Goal: Task Accomplishment & Management: Use online tool/utility

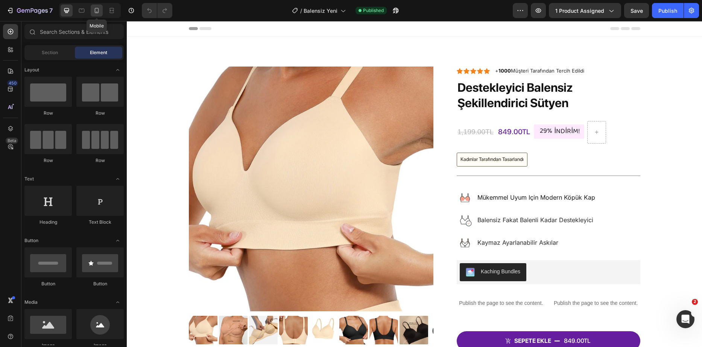
click at [98, 11] on icon at bounding box center [97, 11] width 8 height 8
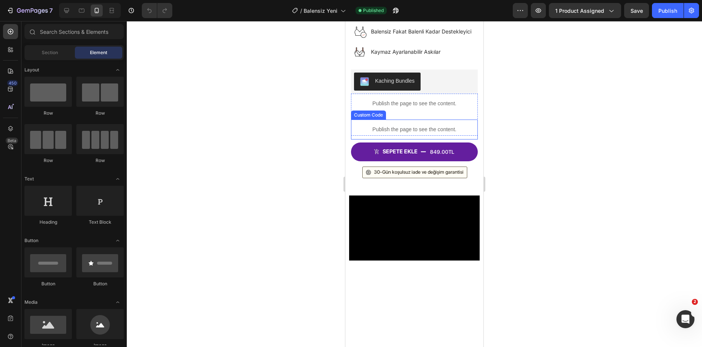
scroll to position [489, 0]
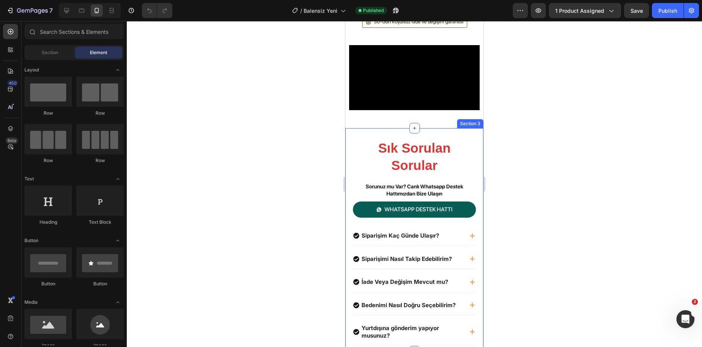
click at [419, 226] on div "Sık Sorulan Sorular Heading Sorunuz mu Var? Canlı Whatsapp Destek Hattımızdan B…" at bounding box center [414, 239] width 138 height 223
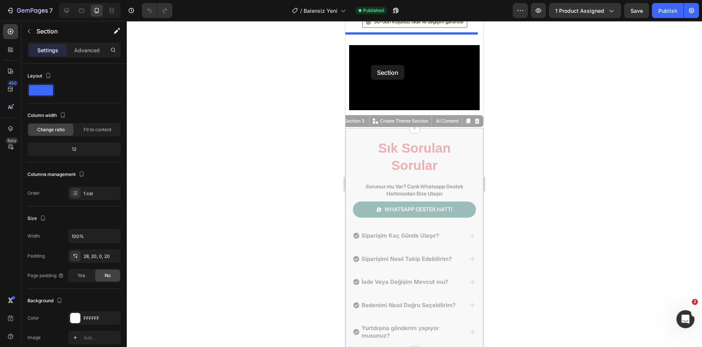
drag, startPoint x: 359, startPoint y: 202, endPoint x: 372, endPoint y: 58, distance: 144.6
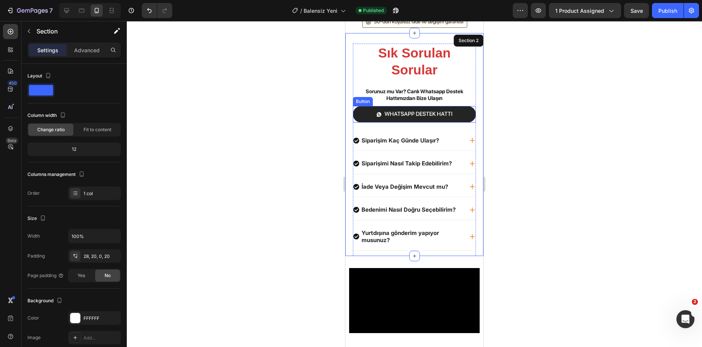
scroll to position [451, 0]
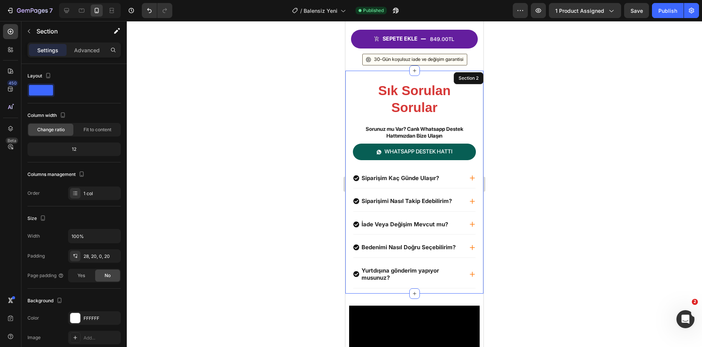
drag, startPoint x: 300, startPoint y: 117, endPoint x: 11, endPoint y: 100, distance: 288.9
click at [300, 117] on div at bounding box center [414, 184] width 575 height 326
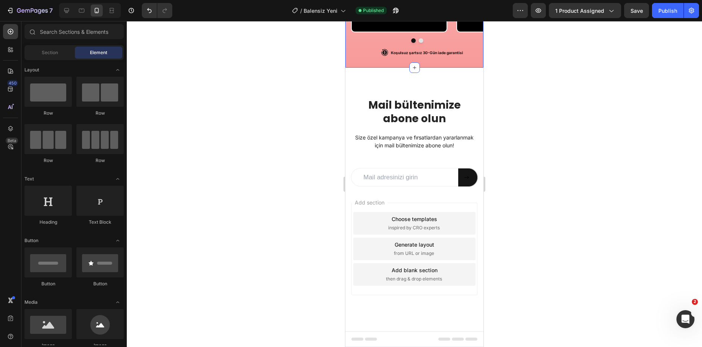
scroll to position [914, 0]
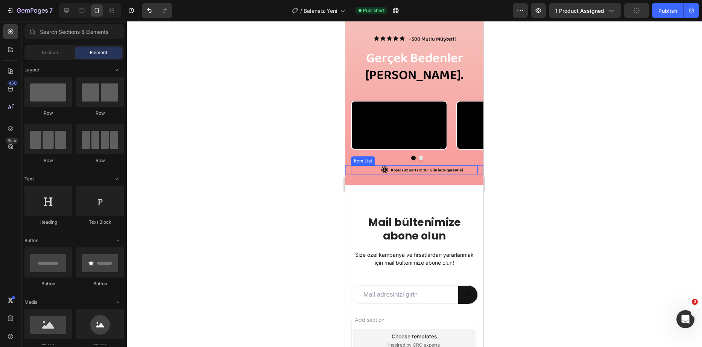
click at [420, 173] on p "Koşulsuz şartsız 30-Gün iade garantisi" at bounding box center [427, 170] width 72 height 7
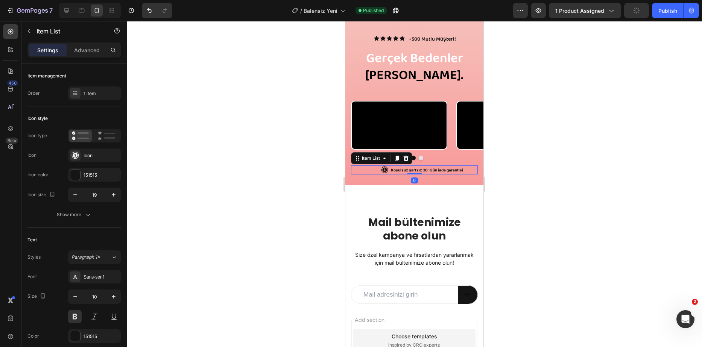
click at [378, 174] on div "Koşulsuz şartsız 30-Gün iade garantisi" at bounding box center [422, 169] width 112 height 9
click at [460, 173] on p "Koşulsuz şartsız 30-Gün iade garantisi" at bounding box center [427, 170] width 72 height 7
click at [463, 174] on div "Koşulsuz şartsız 30-Gün iade garantisi" at bounding box center [422, 169] width 112 height 9
click at [462, 174] on div "Koşulsuz şartsız 30-Gün iade garantisi" at bounding box center [427, 169] width 74 height 9
click at [463, 174] on div "Koşulsuz şartsız 30-Gün iade garantisi" at bounding box center [422, 169] width 112 height 9
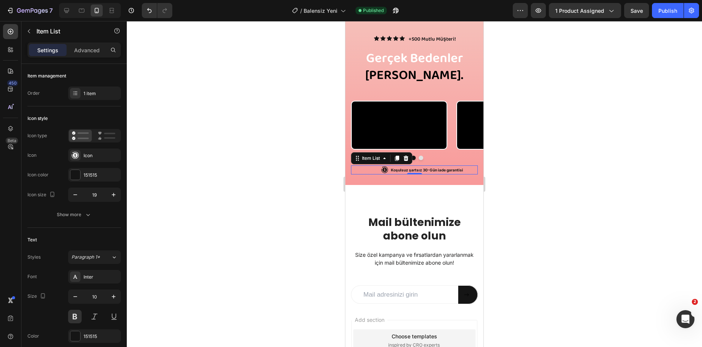
click at [463, 174] on div "Koşulsuz şartsız 30-Gün iade garantisi" at bounding box center [427, 169] width 74 height 9
drag, startPoint x: 463, startPoint y: 241, endPoint x: 473, endPoint y: 242, distance: 11.0
click at [473, 174] on div "Koşulsuz şartsız 30-Gün iade garantisi Item List 0 Row" at bounding box center [414, 169] width 138 height 9
click at [467, 174] on div "Koşulsuz şartsız 30-Gün iade garantisi" at bounding box center [422, 169] width 112 height 9
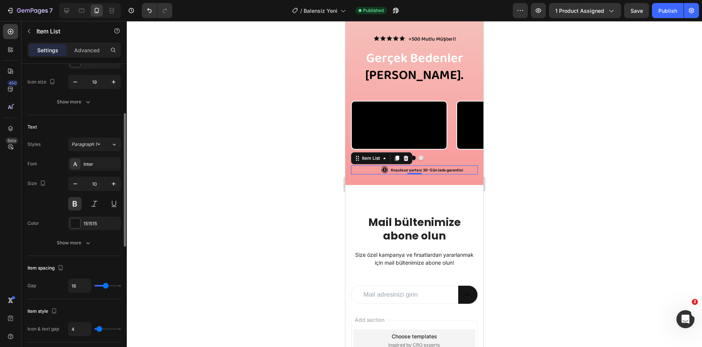
scroll to position [0, 0]
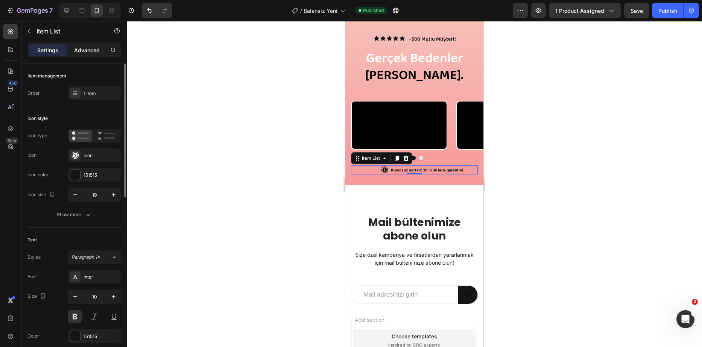
click at [91, 50] on p "Advanced" at bounding box center [87, 50] width 26 height 8
type input "100%"
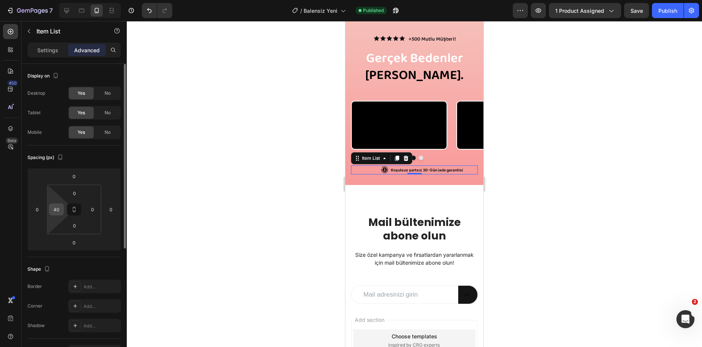
click at [60, 206] on input "40" at bounding box center [56, 209] width 11 height 11
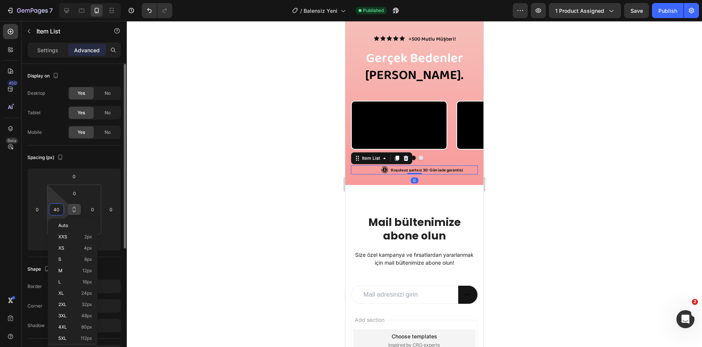
type input "0"
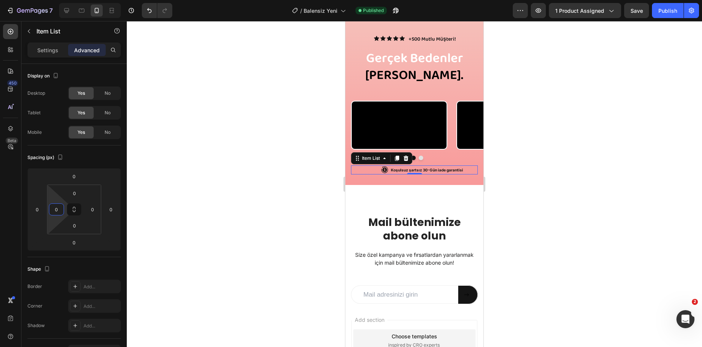
click at [156, 195] on div at bounding box center [414, 184] width 575 height 326
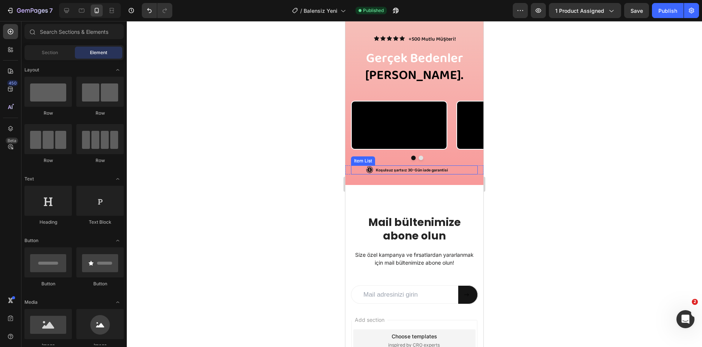
click at [442, 173] on p "Koşulsuz şartsız 30-Gün iade garantisi" at bounding box center [412, 170] width 72 height 7
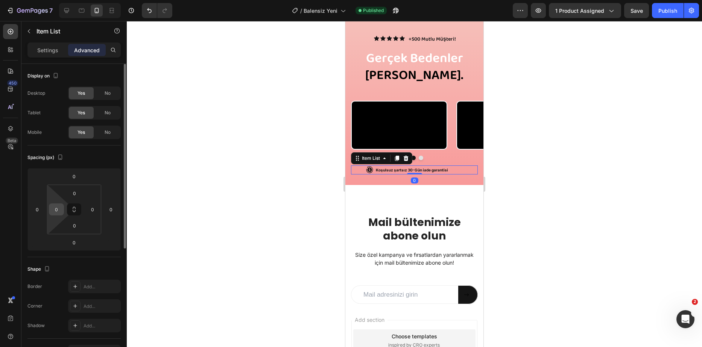
click at [59, 209] on input "0" at bounding box center [56, 209] width 11 height 11
click at [58, 208] on input "10" at bounding box center [56, 209] width 11 height 11
type input "20-------------1------"
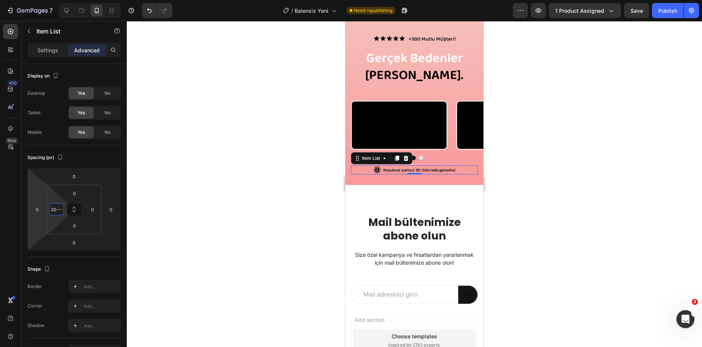
drag, startPoint x: 62, startPoint y: 209, endPoint x: 3, endPoint y: 214, distance: 58.9
click at [0, 0] on html "7 Version history / Balensiz Yeni Need republishing Preview 1 product assigned …" at bounding box center [351, 0] width 702 height 0
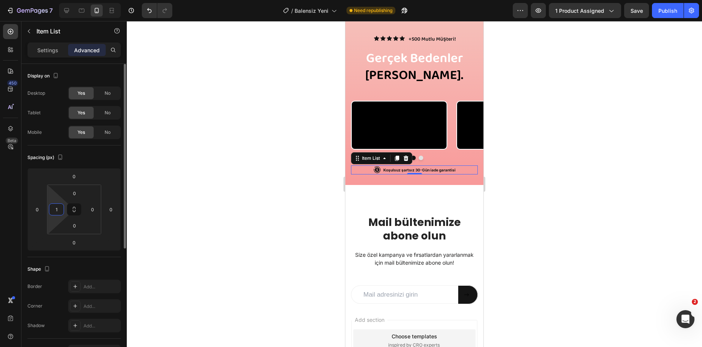
type input "18"
click at [230, 180] on div at bounding box center [414, 184] width 575 height 326
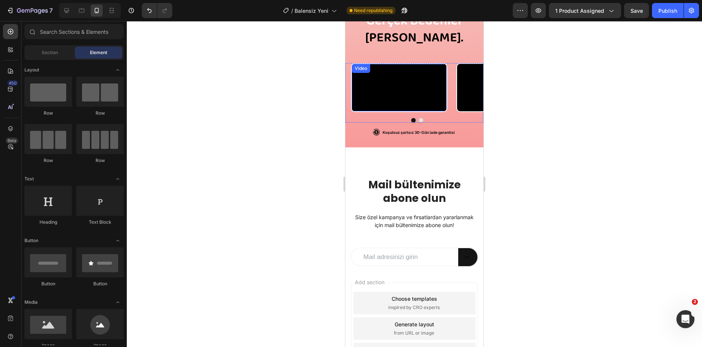
scroll to position [1064, 0]
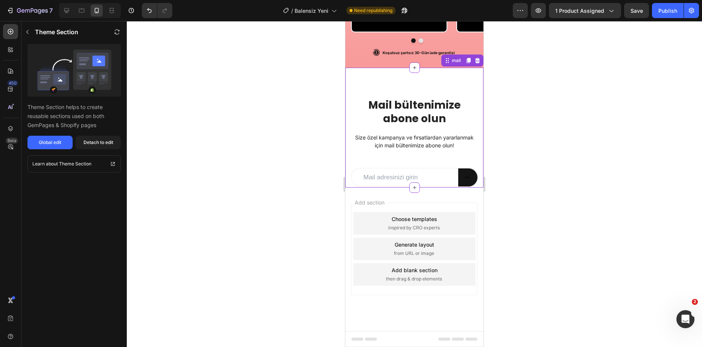
click at [450, 169] on div "Mail bültenimize abone olun Heading Size özel kampanya ve fırsatlardan yararlan…" at bounding box center [414, 142] width 127 height 89
click at [475, 63] on icon at bounding box center [477, 60] width 5 height 5
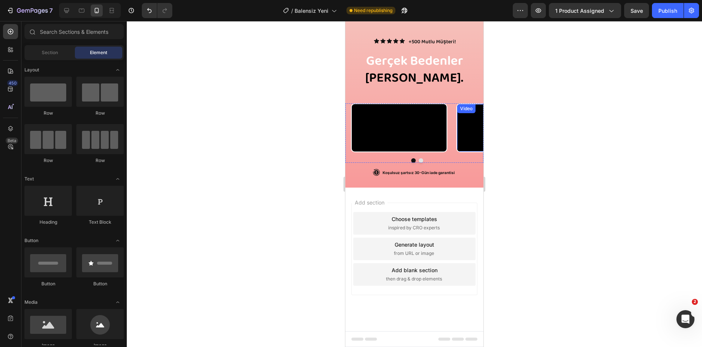
scroll to position [982, 0]
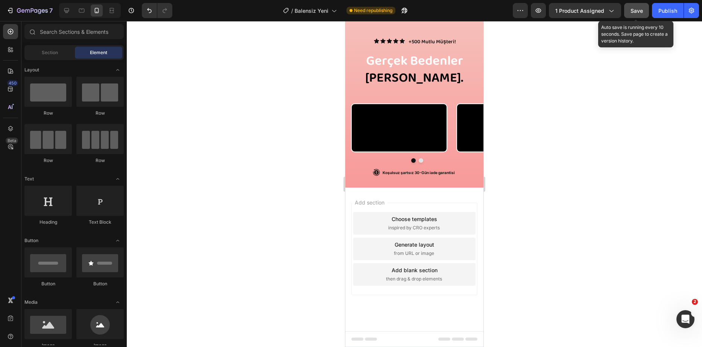
click at [644, 10] on button "Save" at bounding box center [636, 10] width 25 height 15
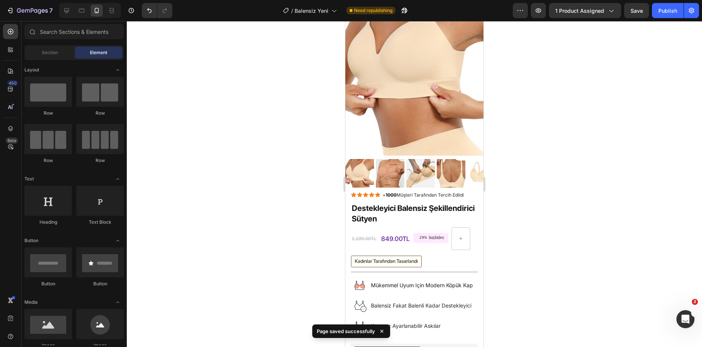
scroll to position [0, 0]
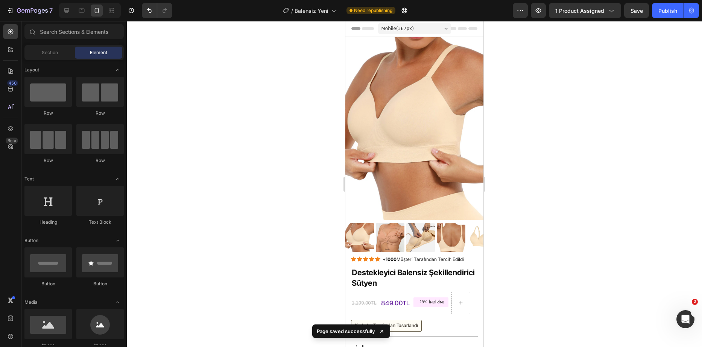
drag, startPoint x: 479, startPoint y: 290, endPoint x: 845, endPoint y: 61, distance: 430.8
click at [662, 10] on div "Publish" at bounding box center [667, 11] width 19 height 8
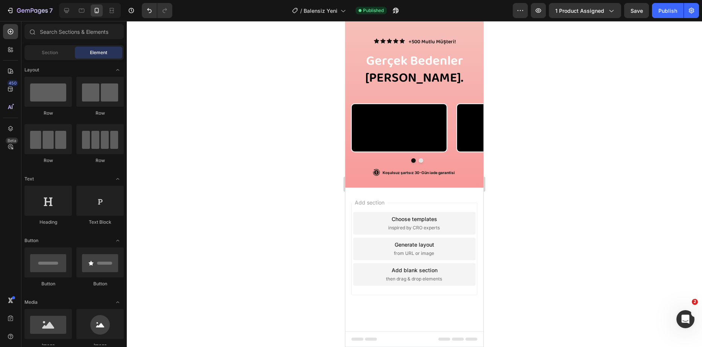
scroll to position [982, 0]
click at [424, 171] on p "Koşulsuz şartsız 30-Gün iade garantisi" at bounding box center [418, 172] width 72 height 7
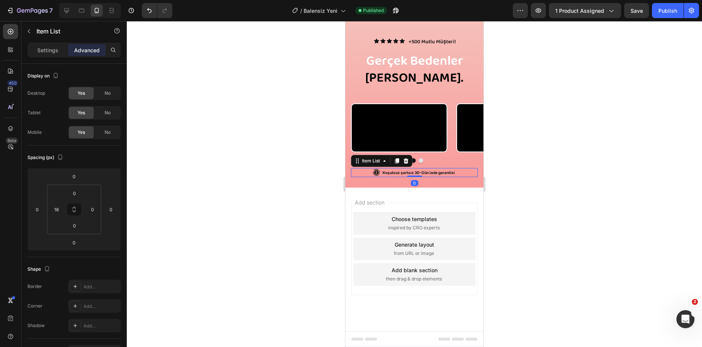
click at [369, 172] on div "Koşulsuz şartsız 30-Gün iade garantisi" at bounding box center [418, 172] width 120 height 9
click at [61, 209] on input "18" at bounding box center [56, 209] width 11 height 11
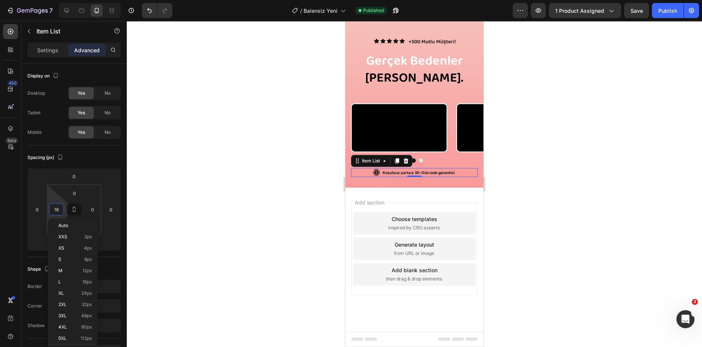
click at [199, 161] on div at bounding box center [414, 184] width 575 height 326
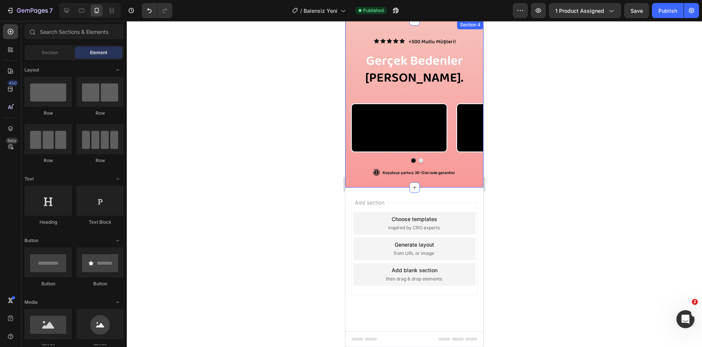
click at [415, 172] on p "Koşulsuz şartsız 30-Gün iade garantisi" at bounding box center [418, 172] width 72 height 7
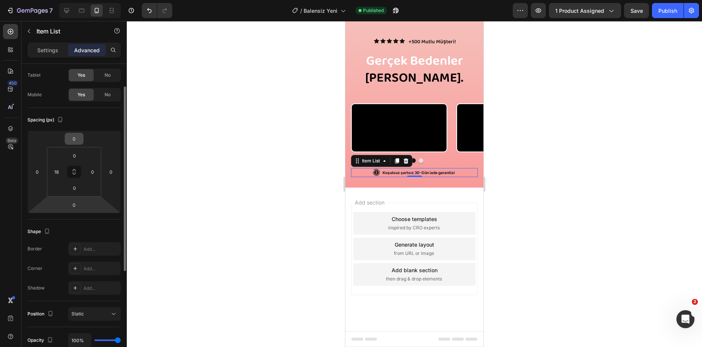
scroll to position [0, 0]
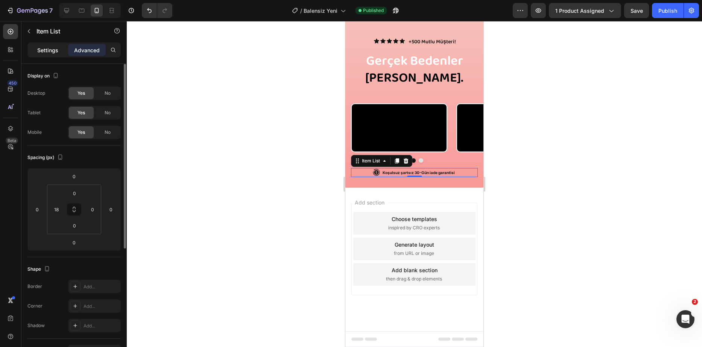
click at [53, 49] on p "Settings" at bounding box center [47, 50] width 21 height 8
type input "4"
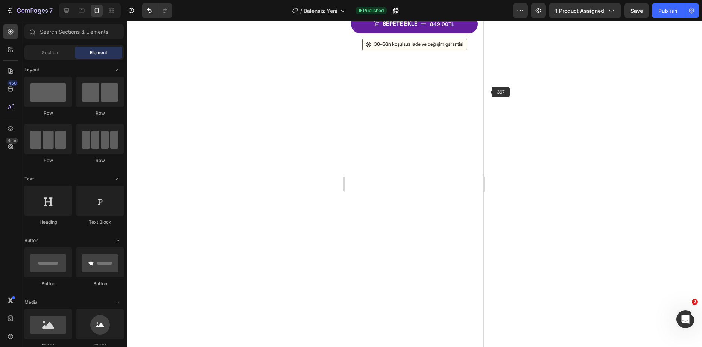
scroll to position [163, 0]
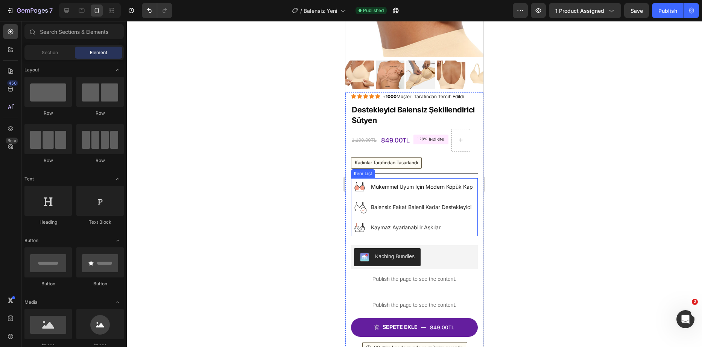
click at [409, 182] on p "mükemmel uyum için modern köpük kap" at bounding box center [422, 186] width 102 height 9
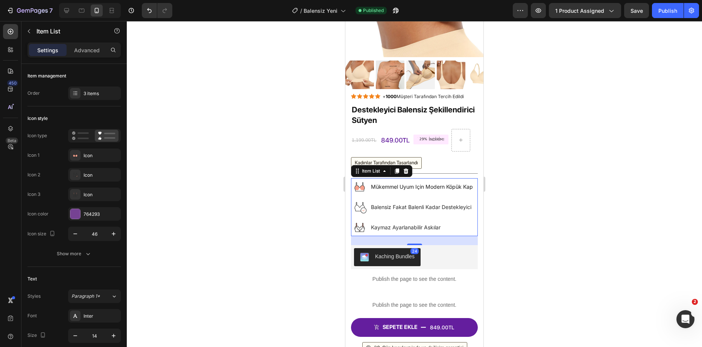
click at [417, 182] on p "mükemmel uyum için modern köpük kap" at bounding box center [422, 186] width 102 height 9
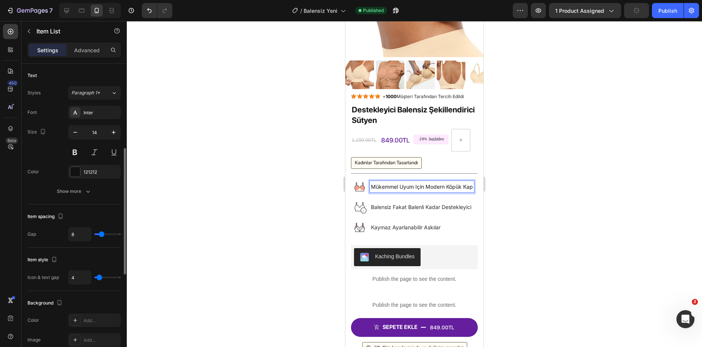
scroll to position [128, 0]
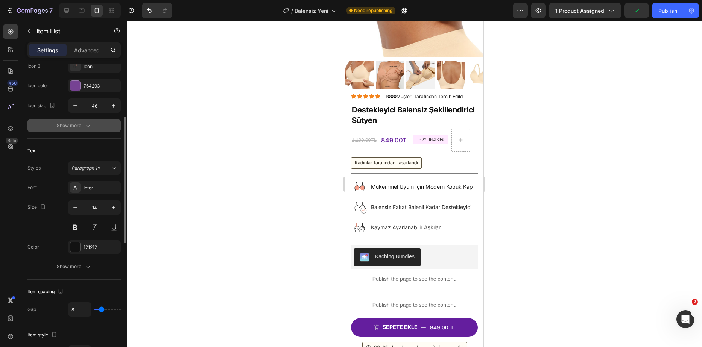
click at [77, 120] on button "Show more" at bounding box center [73, 126] width 93 height 14
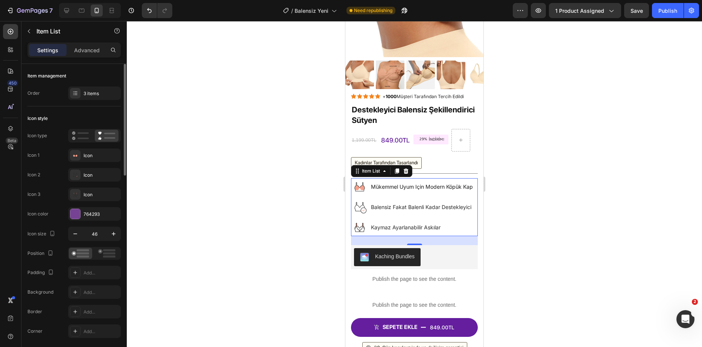
scroll to position [38, 0]
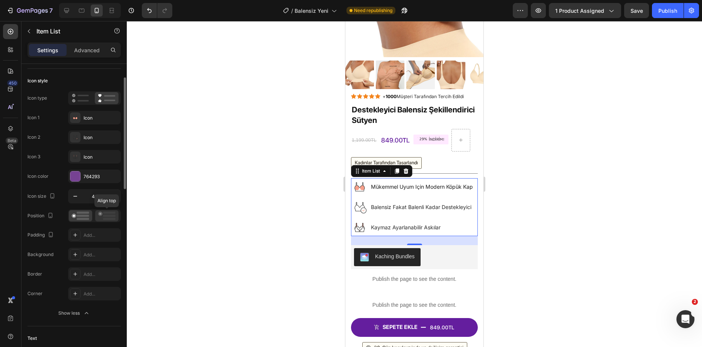
click at [100, 218] on icon at bounding box center [106, 216] width 17 height 8
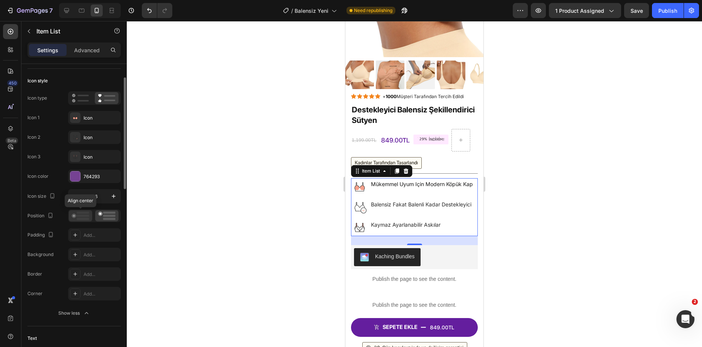
click at [81, 214] on icon at bounding box center [80, 216] width 17 height 8
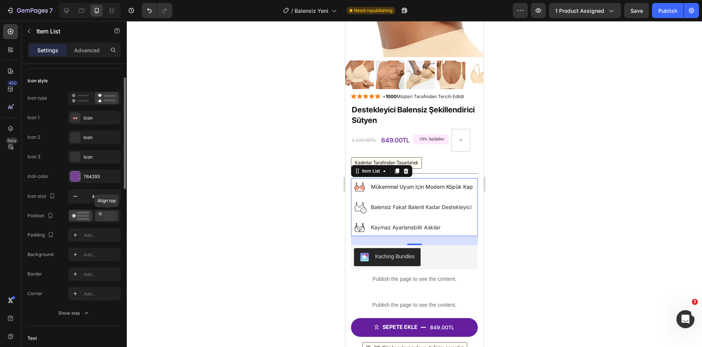
click at [98, 214] on icon at bounding box center [106, 216] width 17 height 8
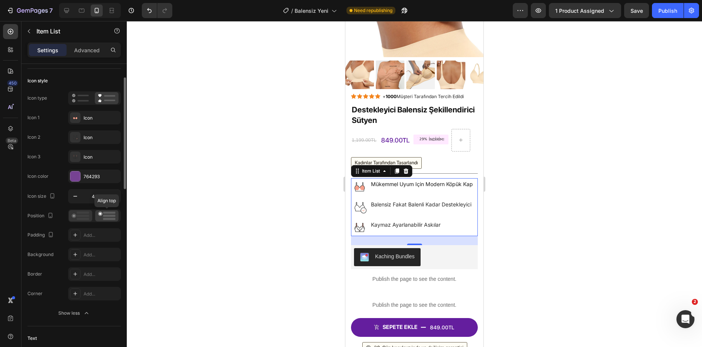
click at [85, 216] on rect at bounding box center [83, 216] width 12 height 2
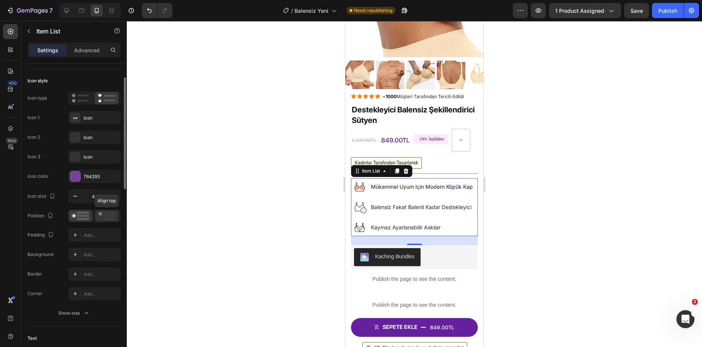
click at [103, 216] on rect at bounding box center [109, 216] width 12 height 2
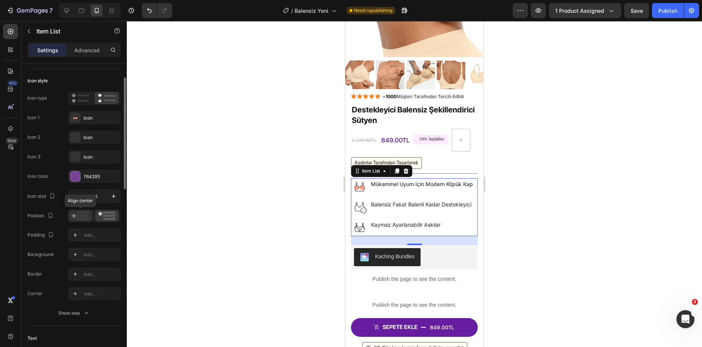
click at [79, 212] on rect at bounding box center [83, 213] width 12 height 2
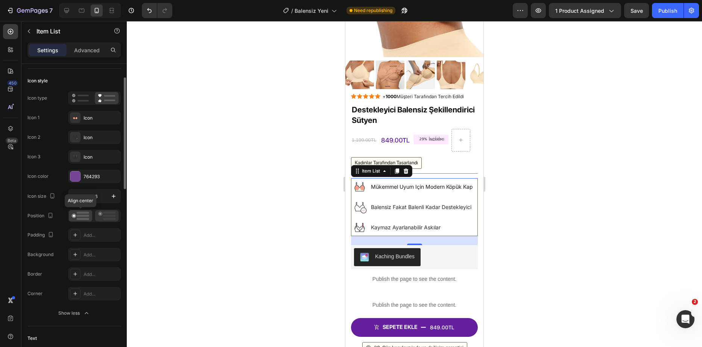
click at [105, 216] on rect at bounding box center [109, 216] width 12 height 2
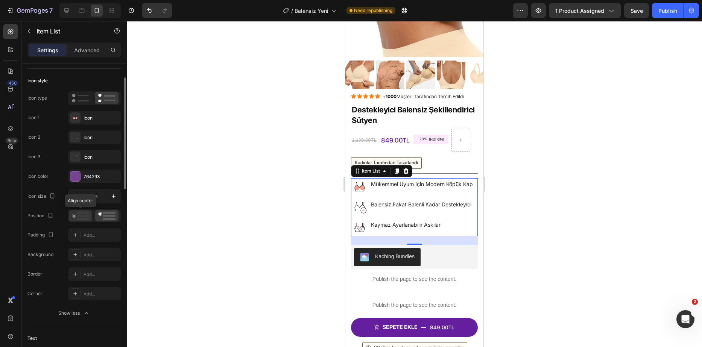
click at [82, 211] on div at bounding box center [80, 215] width 23 height 11
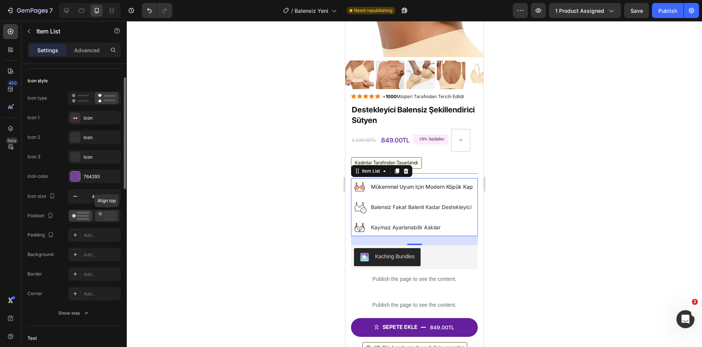
click at [108, 212] on rect at bounding box center [109, 213] width 12 height 2
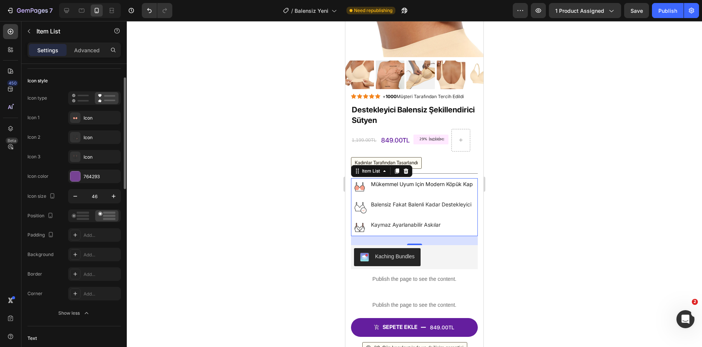
click at [74, 208] on div "Icon type Icon 1 Icon Icon 2 Icon Icon 3 Icon Icon color 764293 Icon size 46 Po…" at bounding box center [73, 205] width 93 height 229
click at [77, 215] on icon at bounding box center [80, 216] width 17 height 8
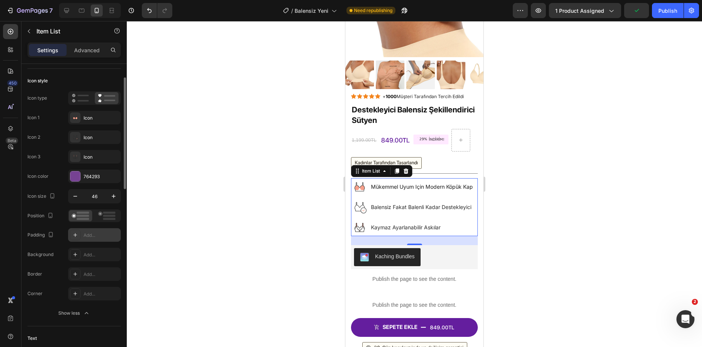
click at [80, 240] on div "Add..." at bounding box center [94, 235] width 53 height 14
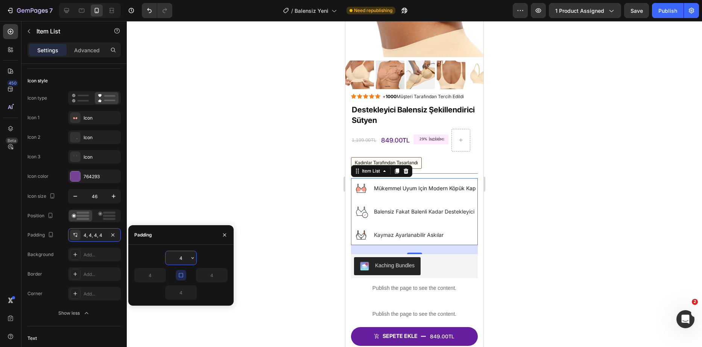
click at [187, 261] on input "4" at bounding box center [180, 258] width 31 height 14
click at [185, 258] on input "4" at bounding box center [180, 258] width 31 height 14
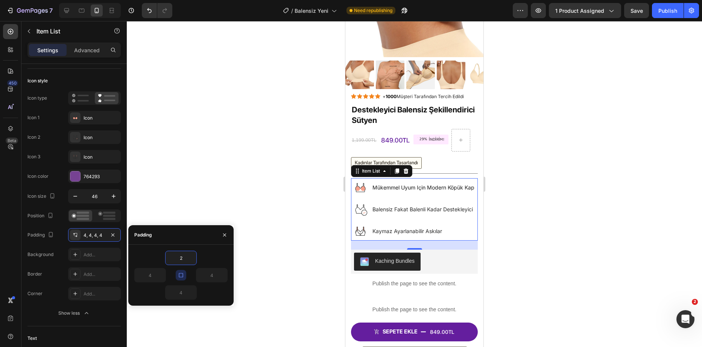
type input "2"
click at [182, 261] on input "2" at bounding box center [180, 258] width 31 height 14
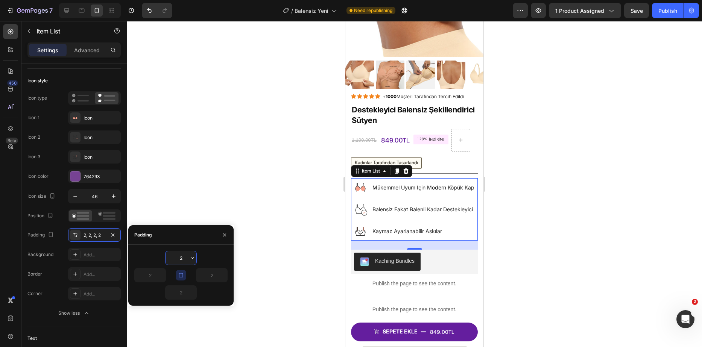
click at [182, 261] on input "2" at bounding box center [180, 258] width 31 height 14
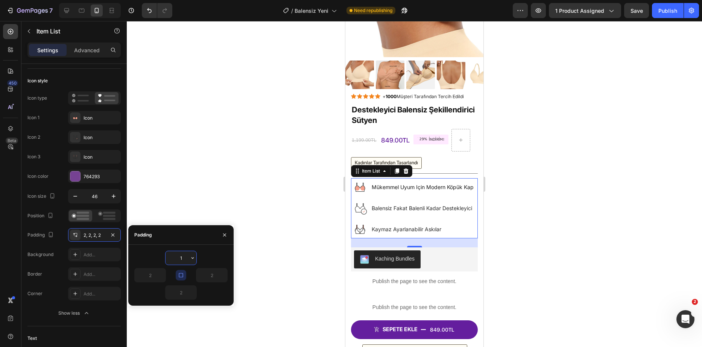
click at [186, 261] on input "1" at bounding box center [180, 258] width 31 height 14
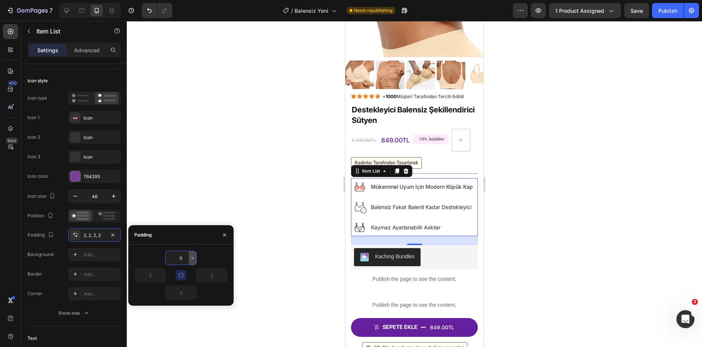
type input "0"
click at [192, 259] on icon "button" at bounding box center [193, 258] width 6 height 6
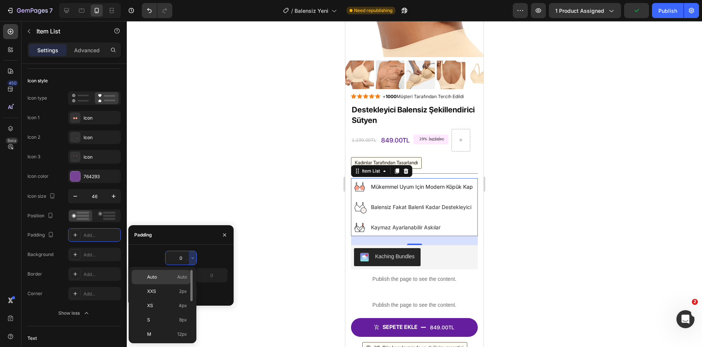
click at [178, 278] on span "Auto" at bounding box center [182, 277] width 10 height 7
type input "Auto"
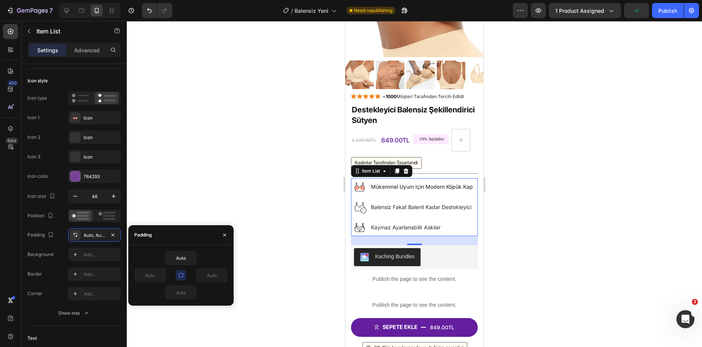
click at [220, 256] on div "Auto" at bounding box center [180, 258] width 93 height 14
click at [225, 234] on icon "button" at bounding box center [224, 235] width 6 height 6
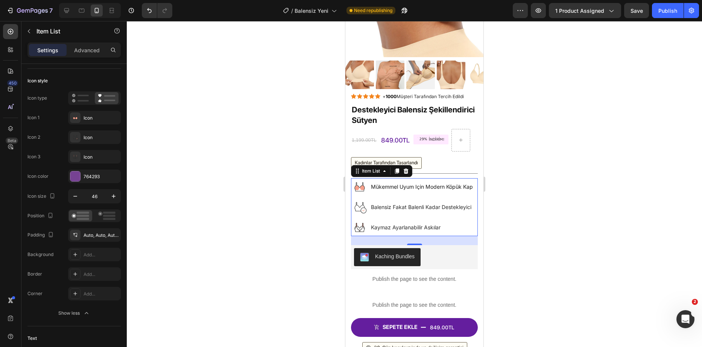
click at [172, 226] on div at bounding box center [414, 184] width 575 height 326
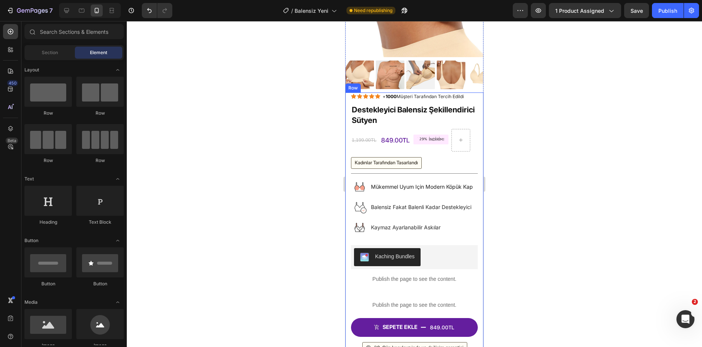
click at [422, 110] on h1 "Destekleyici Balensiz Şekillendirici Sütyen" at bounding box center [414, 115] width 127 height 22
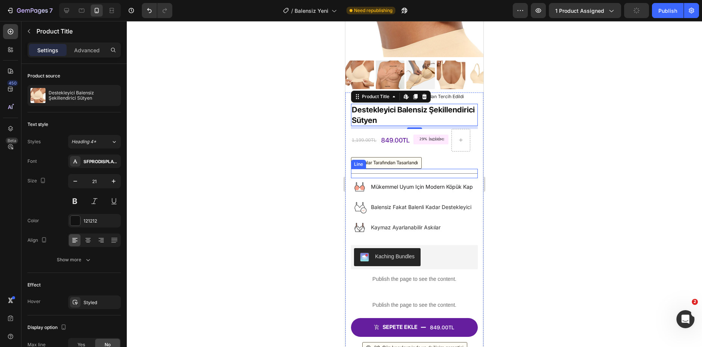
click at [445, 169] on div "Title Line" at bounding box center [414, 173] width 127 height 9
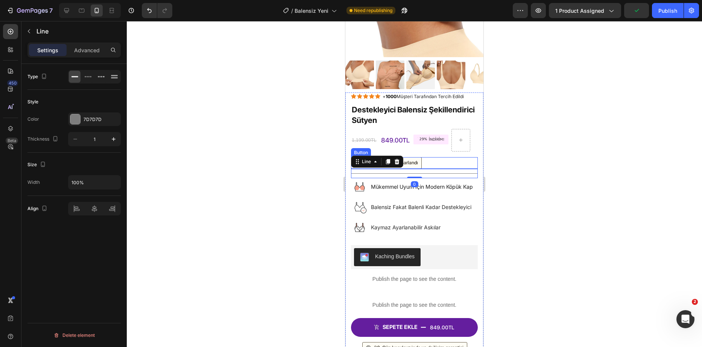
click at [441, 157] on div "Kadınlar Tarafından Tasarlandı [PERSON_NAME]" at bounding box center [414, 163] width 127 height 12
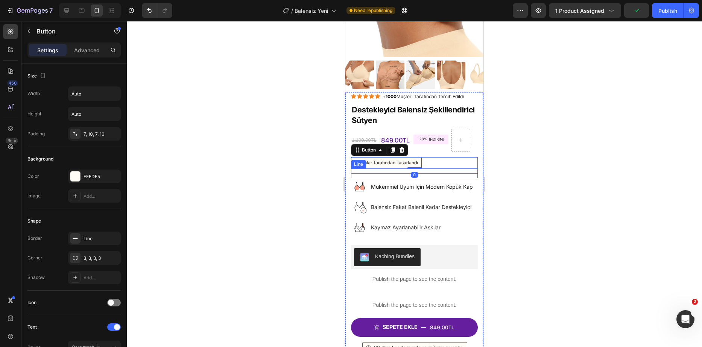
click at [287, 140] on div at bounding box center [414, 184] width 575 height 326
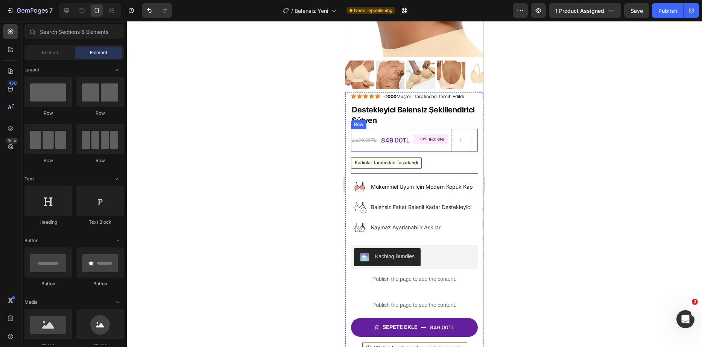
click at [359, 136] on div "1,199.00TL" at bounding box center [364, 140] width 26 height 9
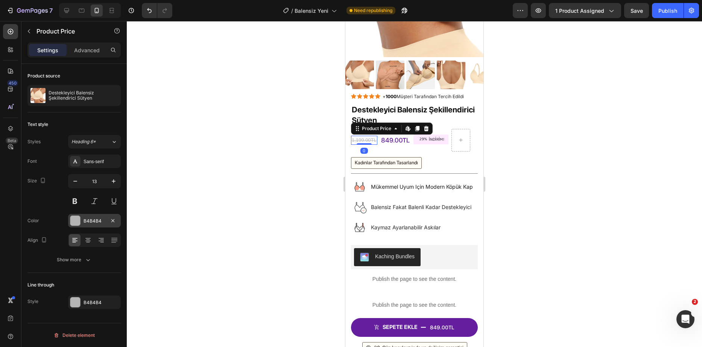
click at [77, 220] on div at bounding box center [75, 221] width 10 height 10
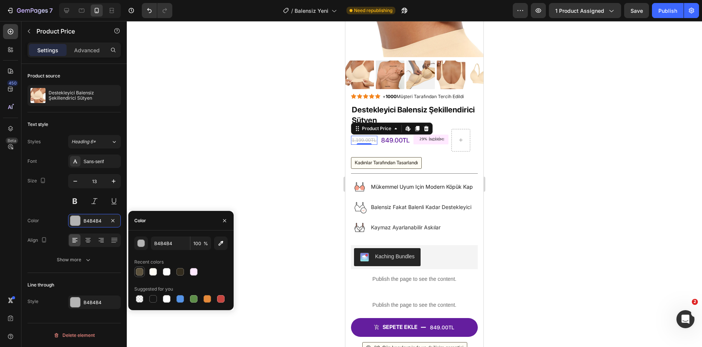
click at [142, 272] on div at bounding box center [140, 272] width 8 height 8
click at [149, 299] on div at bounding box center [153, 298] width 9 height 9
click at [137, 276] on div at bounding box center [139, 271] width 9 height 9
click at [179, 273] on div at bounding box center [180, 272] width 8 height 8
type input "332C1E"
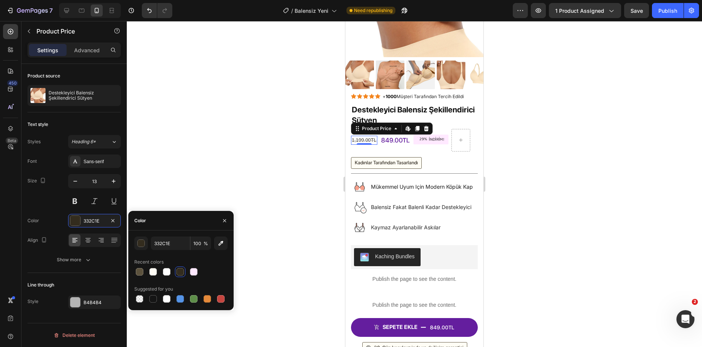
click at [203, 186] on div at bounding box center [414, 184] width 575 height 326
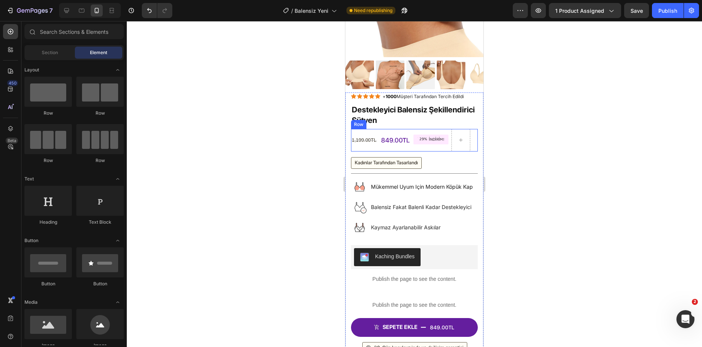
click at [427, 129] on div "29% İNDİRİM! Discount Tag" at bounding box center [430, 140] width 35 height 23
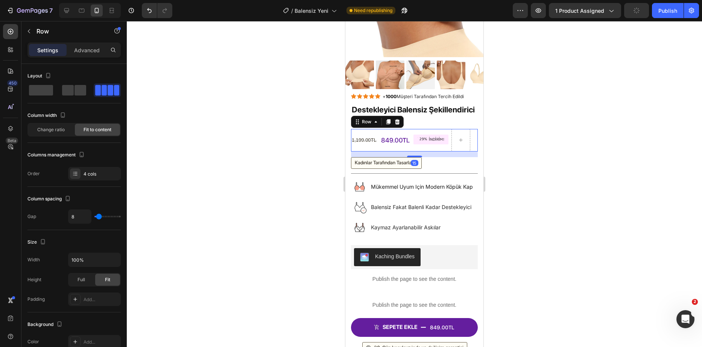
click at [420, 120] on div "Icon Icon Icon Icon Icon Icon List + 1000 Müşteri Tarafından Tercih Edildi Text…" at bounding box center [414, 223] width 127 height 261
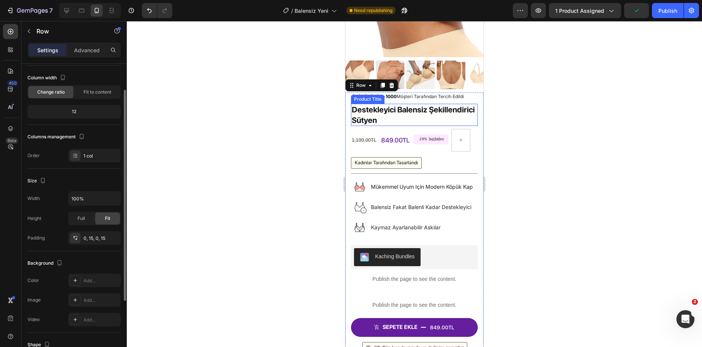
click at [420, 113] on h1 "Destekleyici Balensiz Şekillendirici Sütyen" at bounding box center [414, 115] width 127 height 22
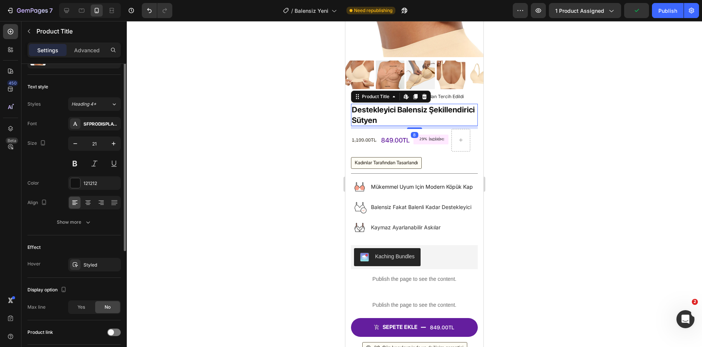
scroll to position [0, 0]
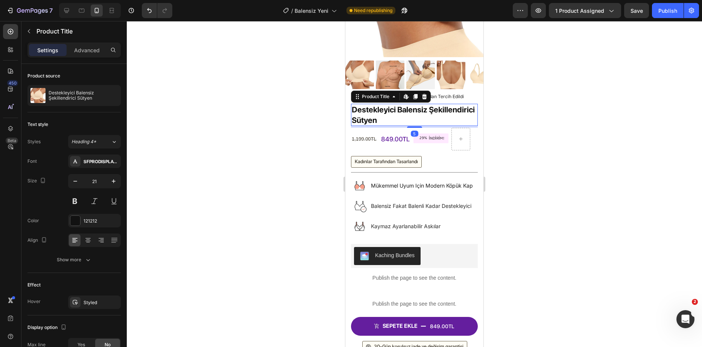
click at [416, 126] on div at bounding box center [414, 127] width 15 height 2
click at [287, 137] on div at bounding box center [414, 184] width 575 height 326
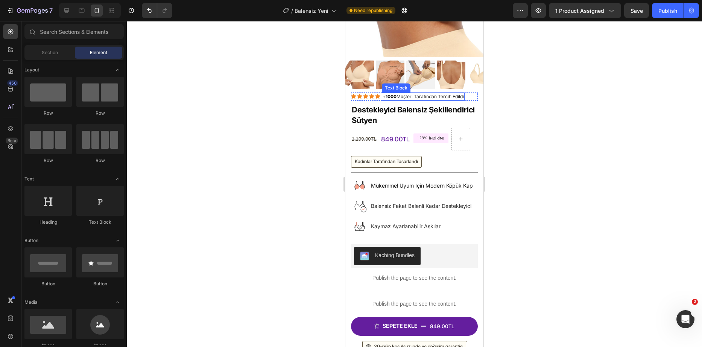
click at [443, 93] on p "+ 1000 Müşteri Tarafından Tercih Edildi" at bounding box center [422, 96] width 81 height 7
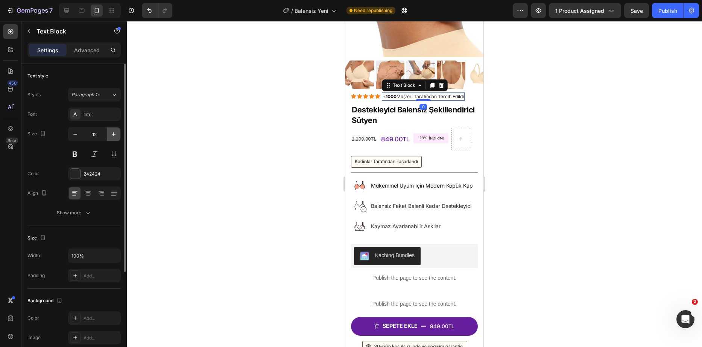
click at [118, 133] on button "button" at bounding box center [114, 134] width 14 height 14
click at [79, 135] on icon "button" at bounding box center [75, 134] width 8 height 8
type input "12"
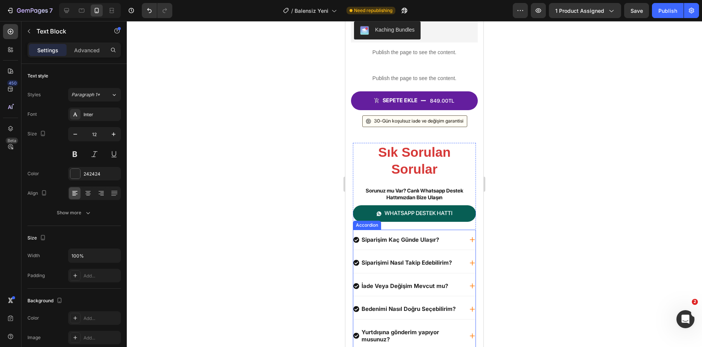
scroll to position [426, 0]
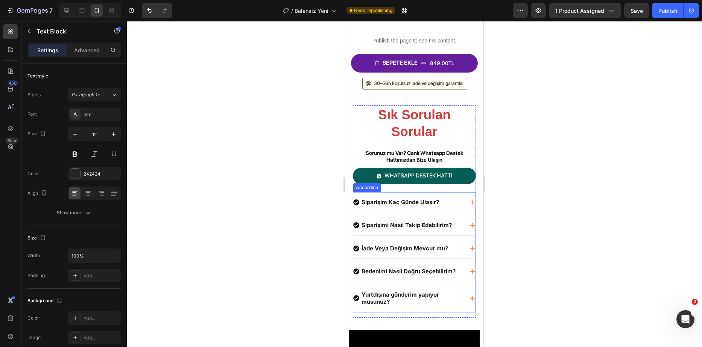
click at [407, 198] on div "Siparişim Kaç Günde Ulaşır?" at bounding box center [400, 202] width 80 height 10
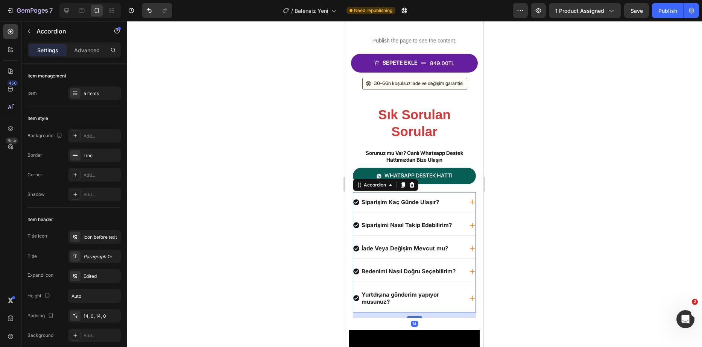
click at [444, 202] on div "Siparişim Kaç Günde Ulaşır?" at bounding box center [408, 202] width 110 height 10
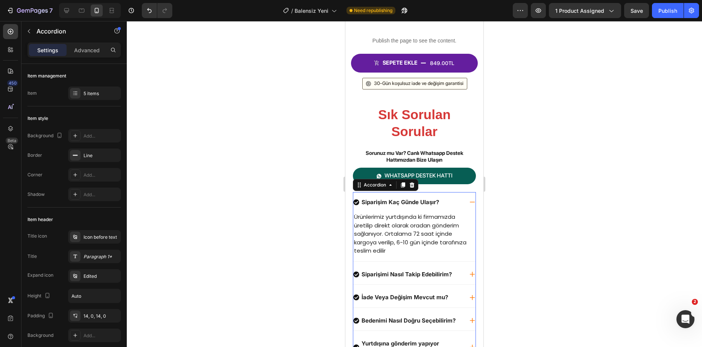
click at [444, 202] on div "Siparişim Kaç Günde Ulaşır?" at bounding box center [408, 202] width 110 height 10
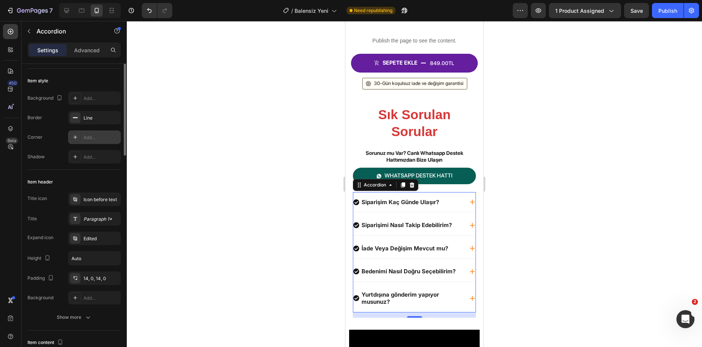
scroll to position [0, 0]
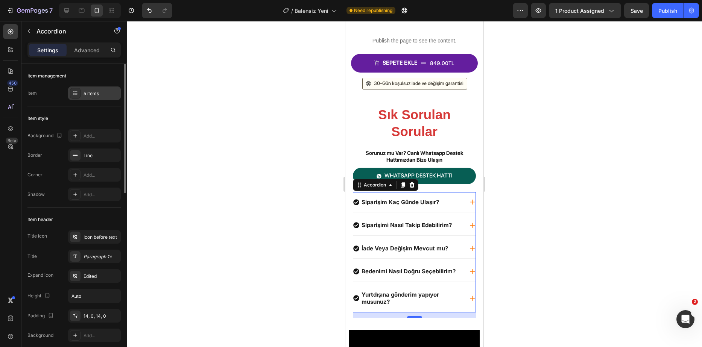
click at [83, 98] on div "5 items" at bounding box center [94, 93] width 53 height 14
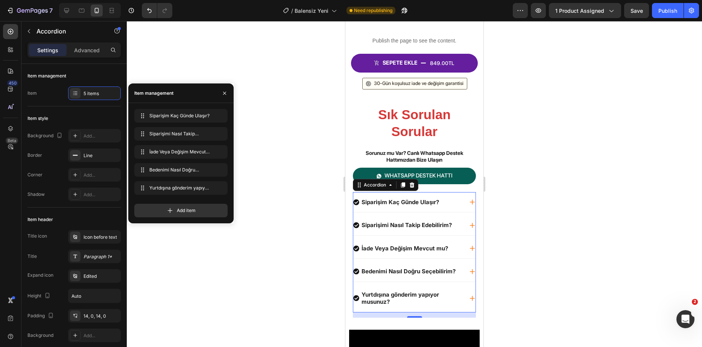
click at [140, 163] on div "Siparişim Kaç Günde Ulaşır? Siparişim Kaç Günde Ulaşır? Siparişimi Nasıl Takip …" at bounding box center [180, 153] width 93 height 89
drag, startPoint x: 142, startPoint y: 168, endPoint x: 180, endPoint y: 173, distance: 37.9
click at [172, 174] on div "Bedenimi Nasıl Doğru Seçebilirim? Bedenimi Nasıl Doğru Seçebilirim?" at bounding box center [170, 170] width 66 height 11
click at [209, 114] on icon "button" at bounding box center [209, 116] width 4 height 4
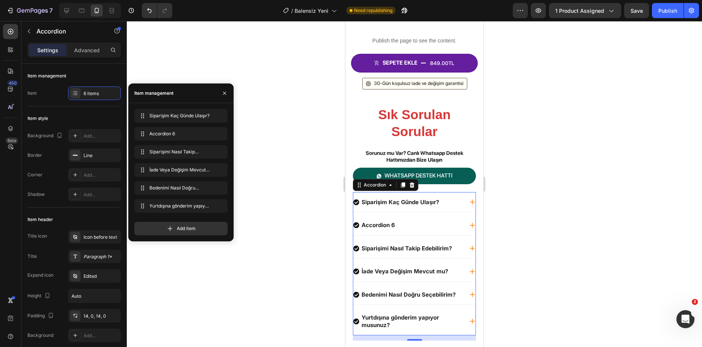
click at [382, 223] on div "Accordion 6" at bounding box center [378, 225] width 36 height 10
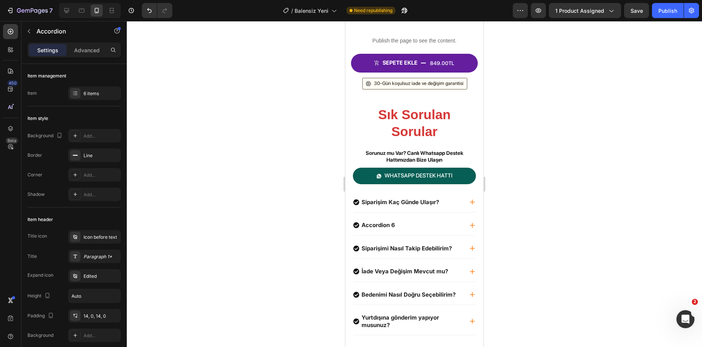
click at [409, 224] on div "Accordion 6" at bounding box center [408, 225] width 110 height 10
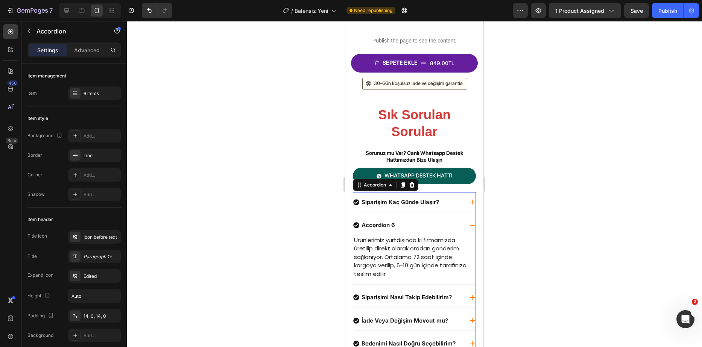
click at [409, 224] on div "Accordion 6" at bounding box center [408, 225] width 110 height 10
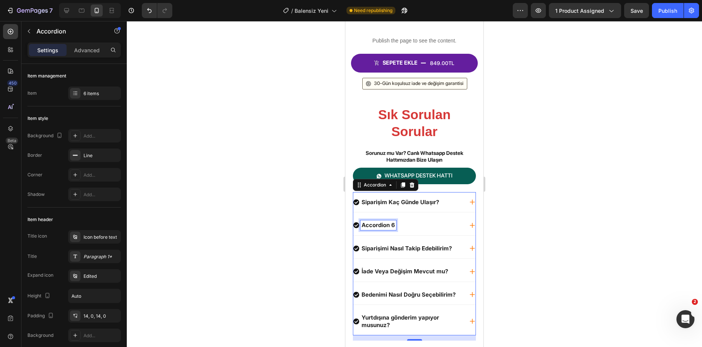
click at [378, 225] on p "Accordion 6" at bounding box center [377, 225] width 33 height 8
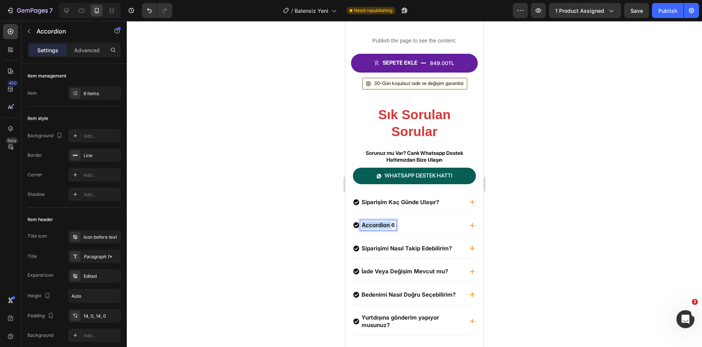
click at [378, 225] on p "Accordion 6" at bounding box center [377, 225] width 33 height 8
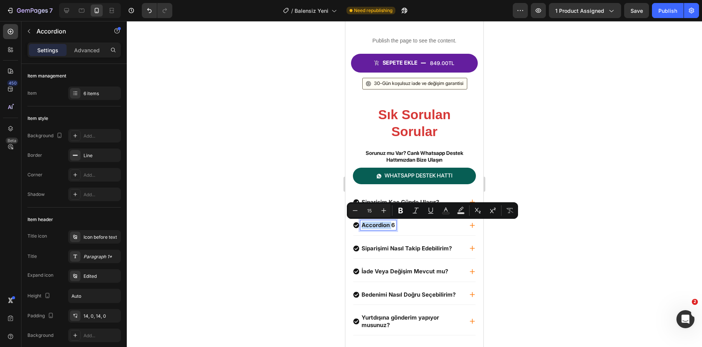
click at [383, 225] on p "Accordion 6" at bounding box center [377, 225] width 33 height 8
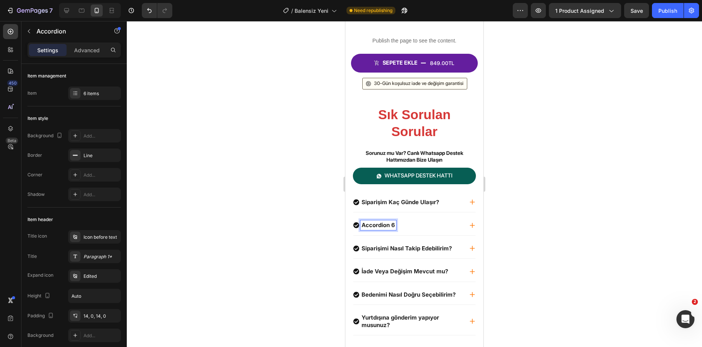
click at [391, 228] on p "Accordion 6" at bounding box center [377, 225] width 33 height 8
click at [394, 226] on p "Accordion 6" at bounding box center [377, 225] width 33 height 8
click at [451, 229] on div "Ürünün Kumaşı Nedir" at bounding box center [408, 225] width 110 height 10
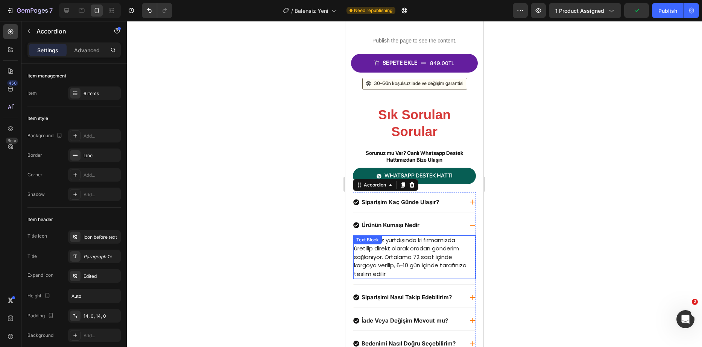
click at [438, 249] on p "Ürünlerimiz yurtdışında ki firmamızda üretilip direkt olarak oradan gönderim sa…" at bounding box center [414, 257] width 121 height 42
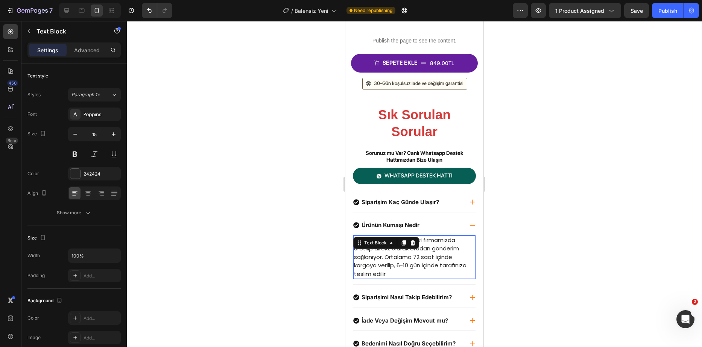
click at [438, 249] on p "Ürünlerimiz yurtdışında ki firmamızda üretilip direkt olarak oradan gönderim sa…" at bounding box center [414, 257] width 121 height 42
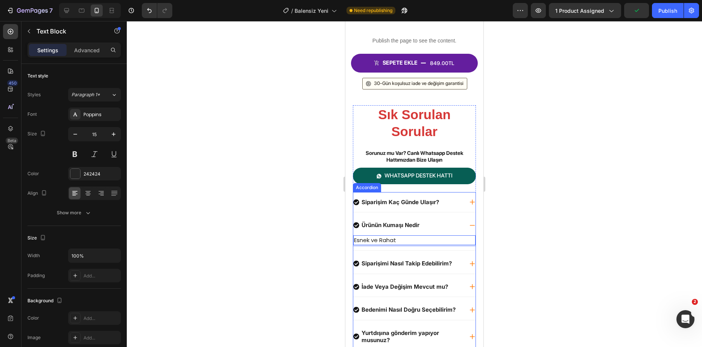
click at [459, 264] on div "Siparişimi Nasıl Takip Edebilirim?" at bounding box center [414, 263] width 122 height 20
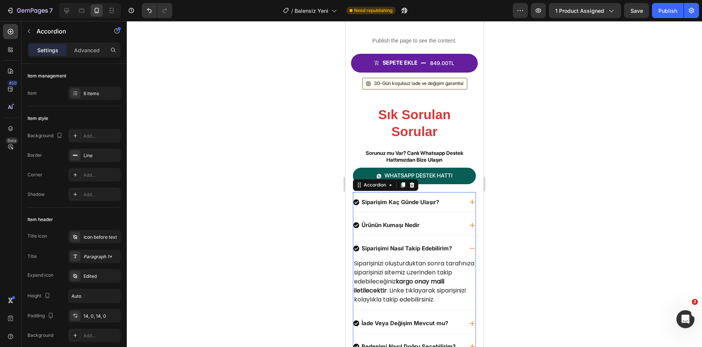
click at [461, 250] on div "Siparişimi Nasıl Takip Edebilirim?" at bounding box center [414, 248] width 122 height 20
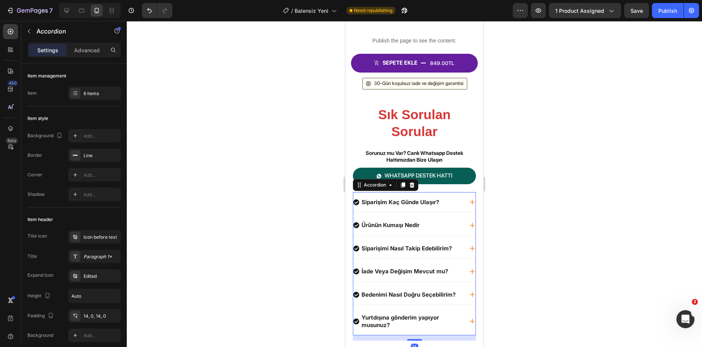
click at [437, 229] on div "Ürünün Kumaşı Nedir" at bounding box center [408, 225] width 110 height 10
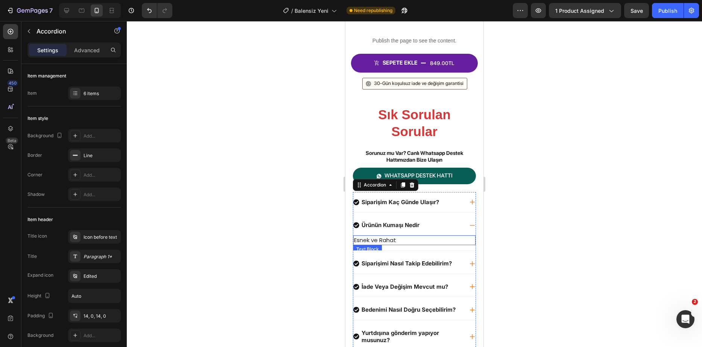
click at [407, 245] on p "Esnek ve Rahat" at bounding box center [414, 240] width 121 height 9
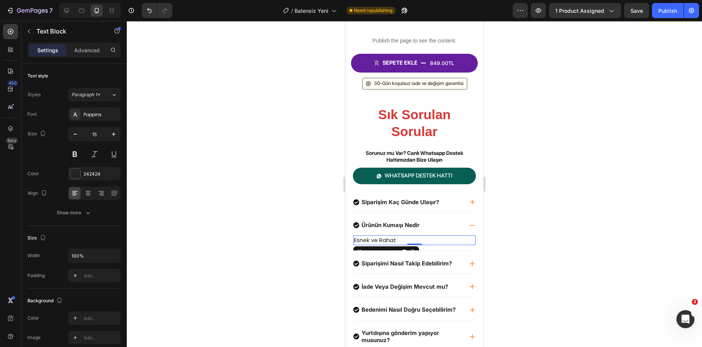
click at [409, 241] on p "Esnek ve Rahat" at bounding box center [414, 240] width 121 height 9
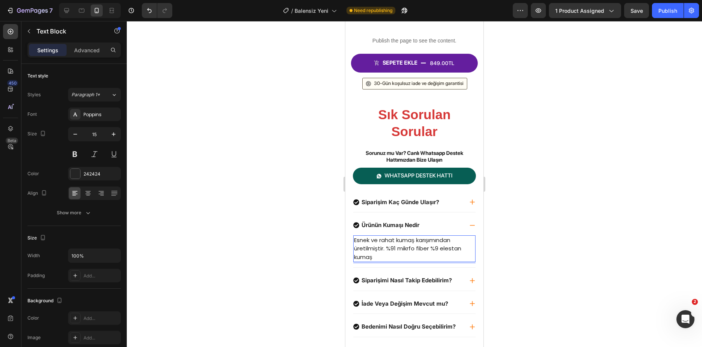
click at [381, 252] on p "Esnek ve rahat kumaş karışımından üretilmiştir. %91 mikrfo fiber %9 elestan kum…" at bounding box center [414, 249] width 121 height 26
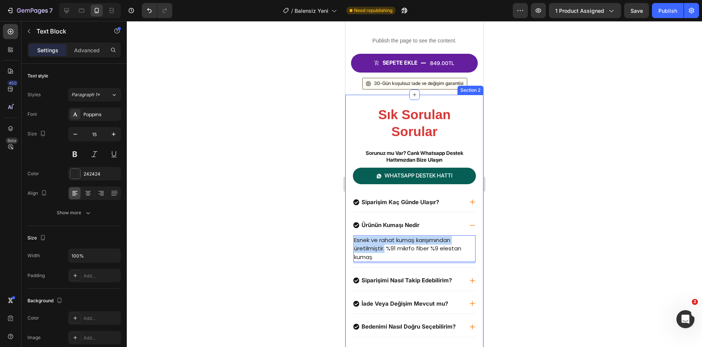
drag, startPoint x: 385, startPoint y: 250, endPoint x: 347, endPoint y: 238, distance: 40.1
click at [347, 238] on div "Sık Sorulan Sorular Heading Sorunuz mu Var? Canlı Whatsapp Destek Hattımızdan B…" at bounding box center [414, 234] width 138 height 278
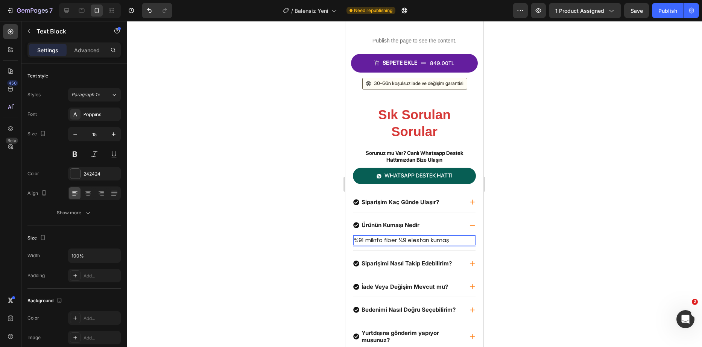
click at [447, 241] on p "%91 mikrfo fiber %9 elestan kumaş" at bounding box center [414, 240] width 121 height 9
click at [455, 240] on p "%91 mikrfo fiber %9 elestan kumaş" at bounding box center [414, 240] width 121 height 9
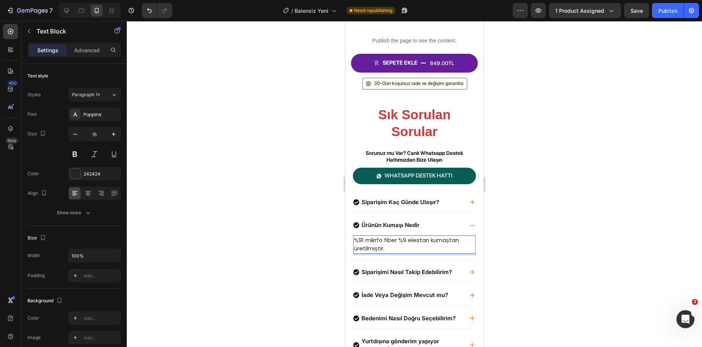
click at [356, 242] on p "%91 mikrfo fiber %9 elestan kumaştan üretilmiştir." at bounding box center [414, 244] width 121 height 17
click at [300, 218] on div at bounding box center [414, 184] width 575 height 326
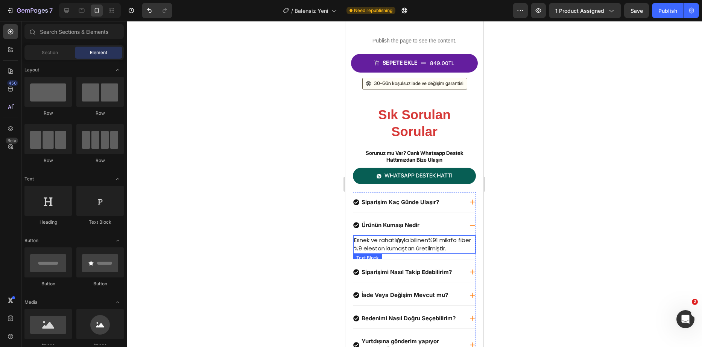
click at [425, 242] on p "Esnek ve rahatlığıyla bilinen%91 mikrfo fiber %9 elestan kumaştan üretilmiştir." at bounding box center [414, 244] width 121 height 17
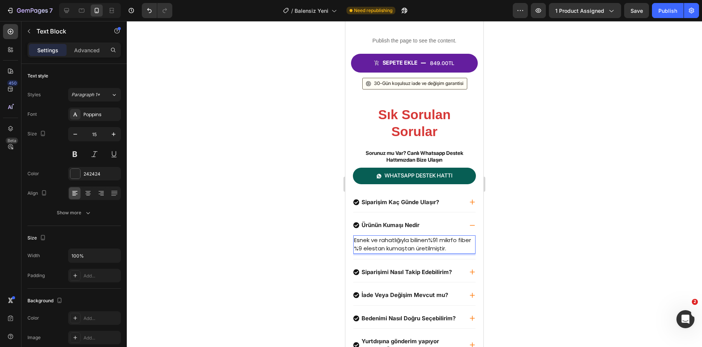
click at [432, 240] on p "Esnek ve rahatlığıyla bilinen%91 mikrfo fiber %9 elestan kumaştan üretilmiştir." at bounding box center [414, 244] width 121 height 17
click at [434, 242] on p "Esnek ve rahatlığıyla bilinen%91 mikrfo fiber %9 elestan kumaştan üretilmiştir." at bounding box center [414, 244] width 121 height 17
drag, startPoint x: 463, startPoint y: 249, endPoint x: 337, endPoint y: 221, distance: 129.4
click at [345, 221] on html "Mobile ( 367 px) iPhone 13 Mini iPhone 13 Pro iPhone 11 Pro Max iPhone 15 Pro M…" at bounding box center [414, 226] width 138 height 1263
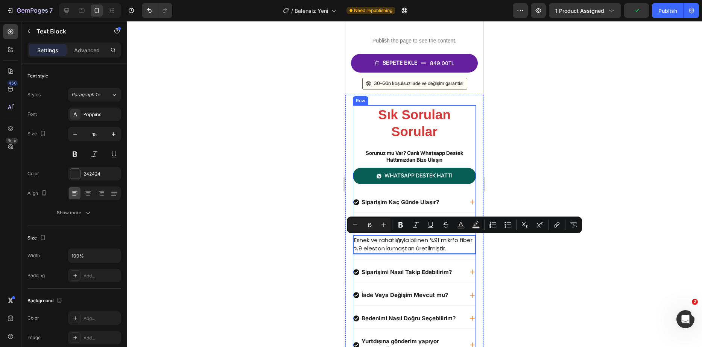
copy p "Esnek ve rahatlığıyla bilinen %91 mikrfo fiber %9 elestan kumaştan üretilmiştir."
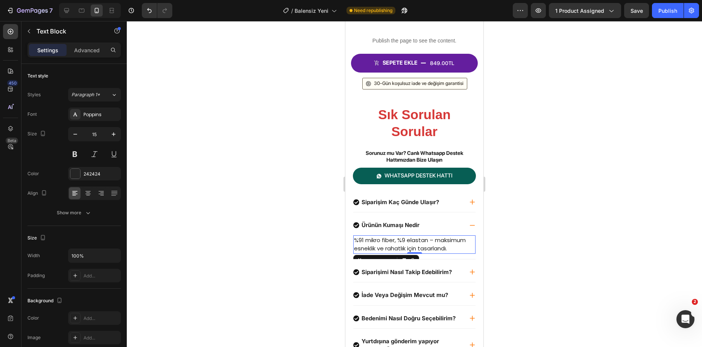
click at [264, 207] on div at bounding box center [414, 184] width 575 height 326
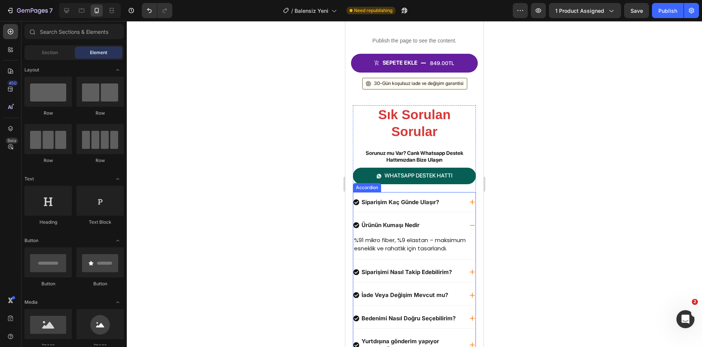
click at [454, 226] on div "Ürünün Kumaşı Nedir" at bounding box center [408, 225] width 110 height 10
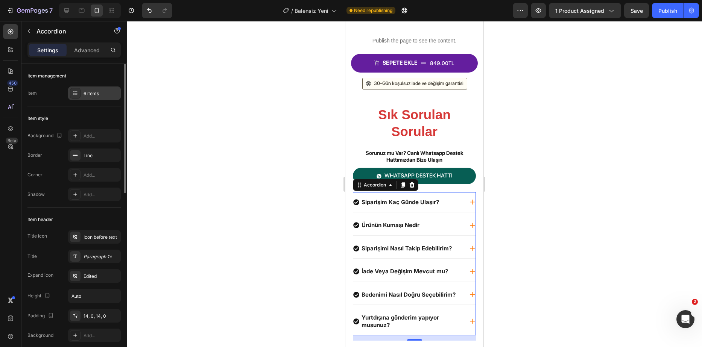
click at [76, 94] on icon at bounding box center [75, 93] width 6 height 6
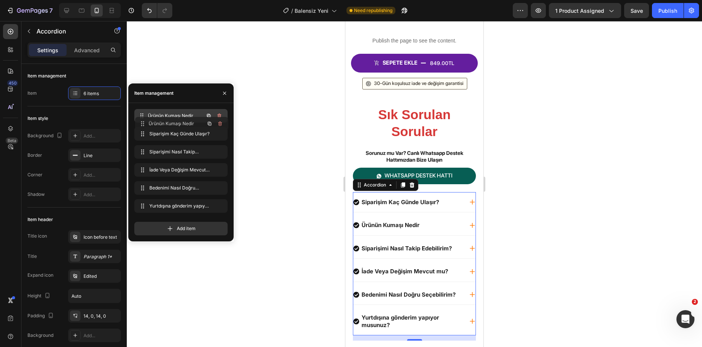
drag, startPoint x: 140, startPoint y: 131, endPoint x: 141, endPoint y: 121, distance: 10.2
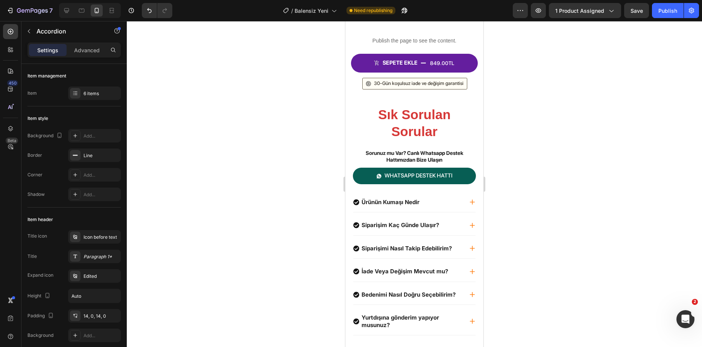
click at [469, 251] on icon at bounding box center [472, 248] width 6 height 6
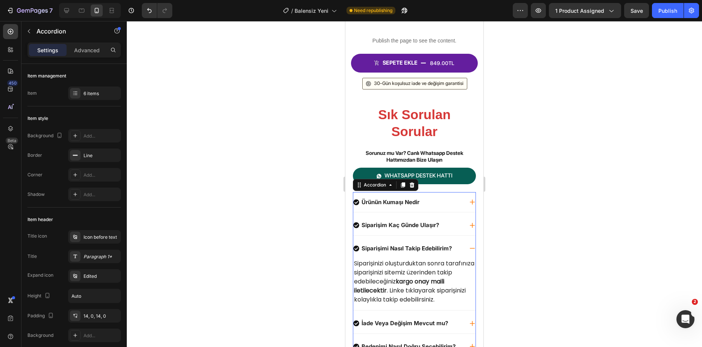
drag, startPoint x: 466, startPoint y: 251, endPoint x: 461, endPoint y: 266, distance: 15.3
click at [461, 266] on div "Siparişimi Nasıl Takip Edebilirim? Siparişinizi oluşturduktan sonra tarafınıza …" at bounding box center [414, 274] width 122 height 72
click at [444, 278] on strong "kargo onay maili iletilecektir" at bounding box center [399, 286] width 90 height 18
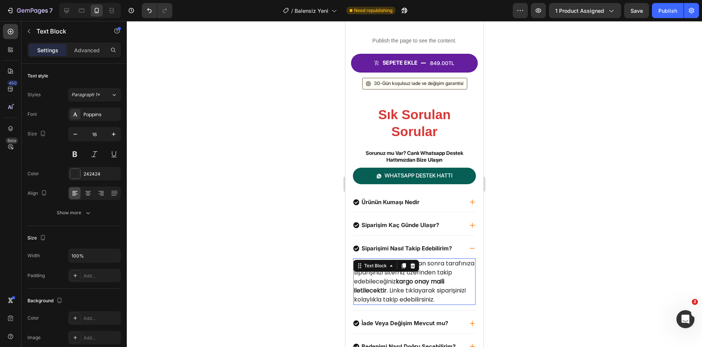
click at [444, 278] on strong "kargo onay maili iletilecektir" at bounding box center [399, 286] width 90 height 18
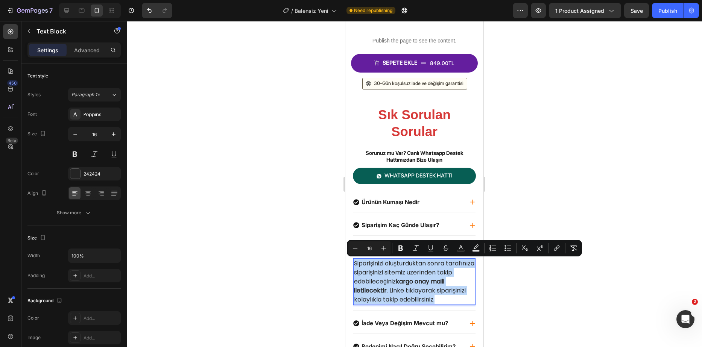
copy p "Siparişinizi oluşturduktan sonra tarafınıza siparişinizi sitemiz üzerinden taki…"
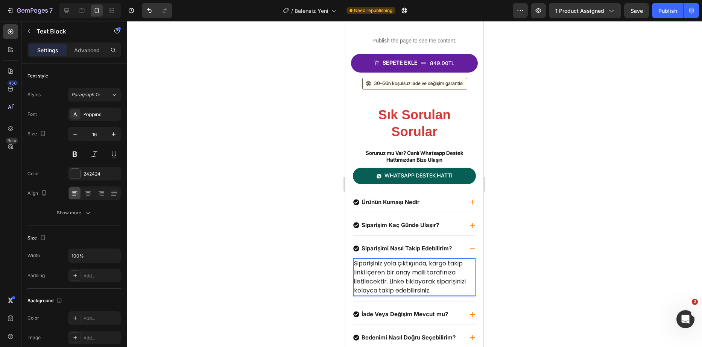
click at [396, 276] on p "Siparişiniz yola çıktığında, kargo takip linki içeren bir onay maili tarafınıza…" at bounding box center [414, 277] width 121 height 36
click at [387, 272] on p "Siparişiniz yola çıktığında, kargo takip linki içeren bir onay maili tarafınıza…" at bounding box center [414, 277] width 121 height 36
click at [395, 274] on p "Siparişiniz yola çıktığında, kargo takip linki içeren bir onay maili tarafınıza…" at bounding box center [414, 277] width 121 height 36
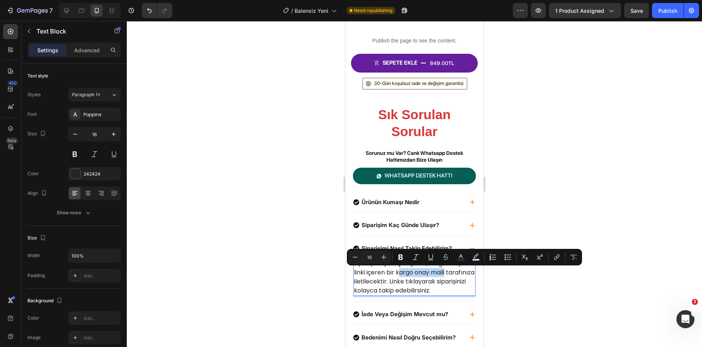
drag, startPoint x: 398, startPoint y: 273, endPoint x: 457, endPoint y: 276, distance: 58.7
click at [457, 276] on p "Siparişiniz yola çıktığında, kargo takip linki içeren bir kargo onay maili tara…" at bounding box center [414, 277] width 121 height 36
click at [407, 275] on p "Siparişiniz yola çıktığında, kargo takip linki içeren bir kargo onay maili tara…" at bounding box center [414, 277] width 121 height 36
drag, startPoint x: 398, startPoint y: 273, endPoint x: 455, endPoint y: 274, distance: 57.6
click at [455, 274] on p "Siparişiniz yola çıktığında, kargo takip linki içeren bir kargo onay maili tara…" at bounding box center [414, 277] width 121 height 36
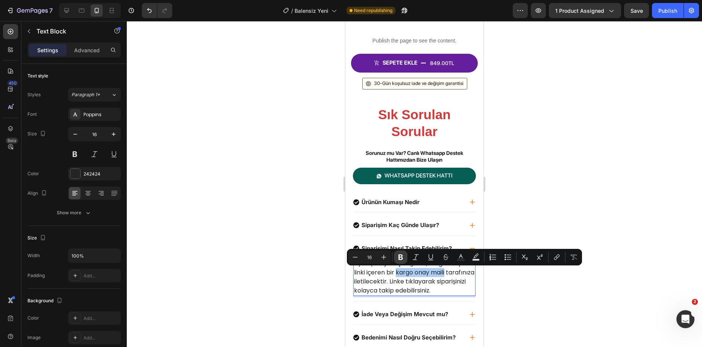
click at [403, 260] on icon "Editor contextual toolbar" at bounding box center [401, 257] width 8 height 8
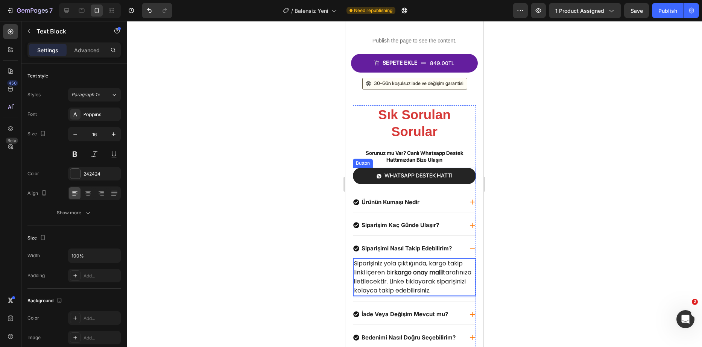
scroll to position [388, 0]
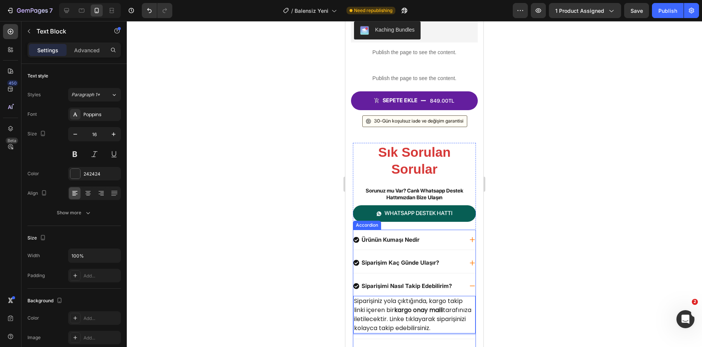
click at [460, 288] on div "Siparişimi Nasıl Takip Edebilirim?" at bounding box center [414, 286] width 122 height 20
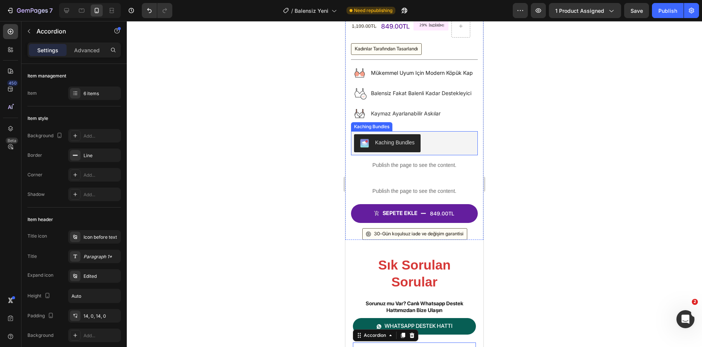
scroll to position [238, 0]
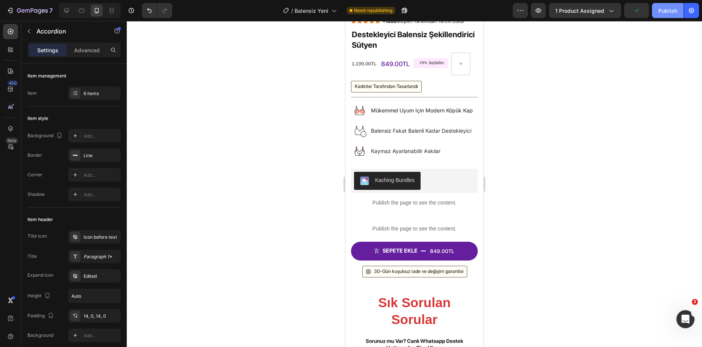
click at [669, 16] on button "Publish" at bounding box center [668, 10] width 32 height 15
click at [589, 186] on div at bounding box center [414, 184] width 575 height 326
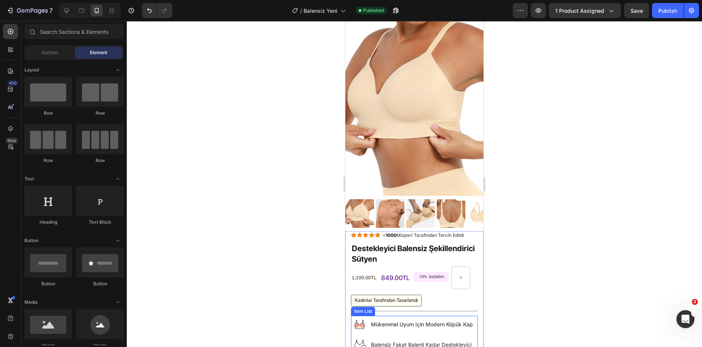
scroll to position [0, 0]
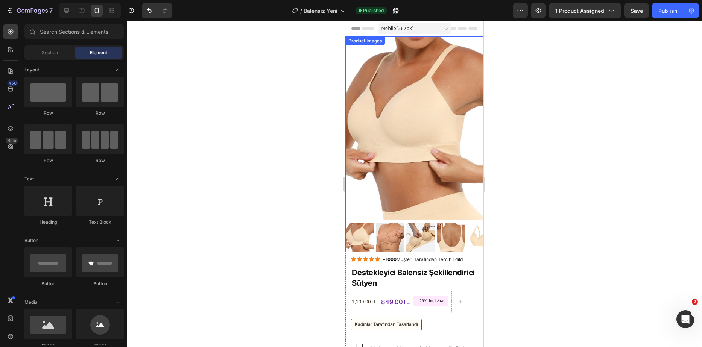
click at [524, 219] on div at bounding box center [414, 184] width 575 height 326
